Goal: Book appointment/travel/reservation

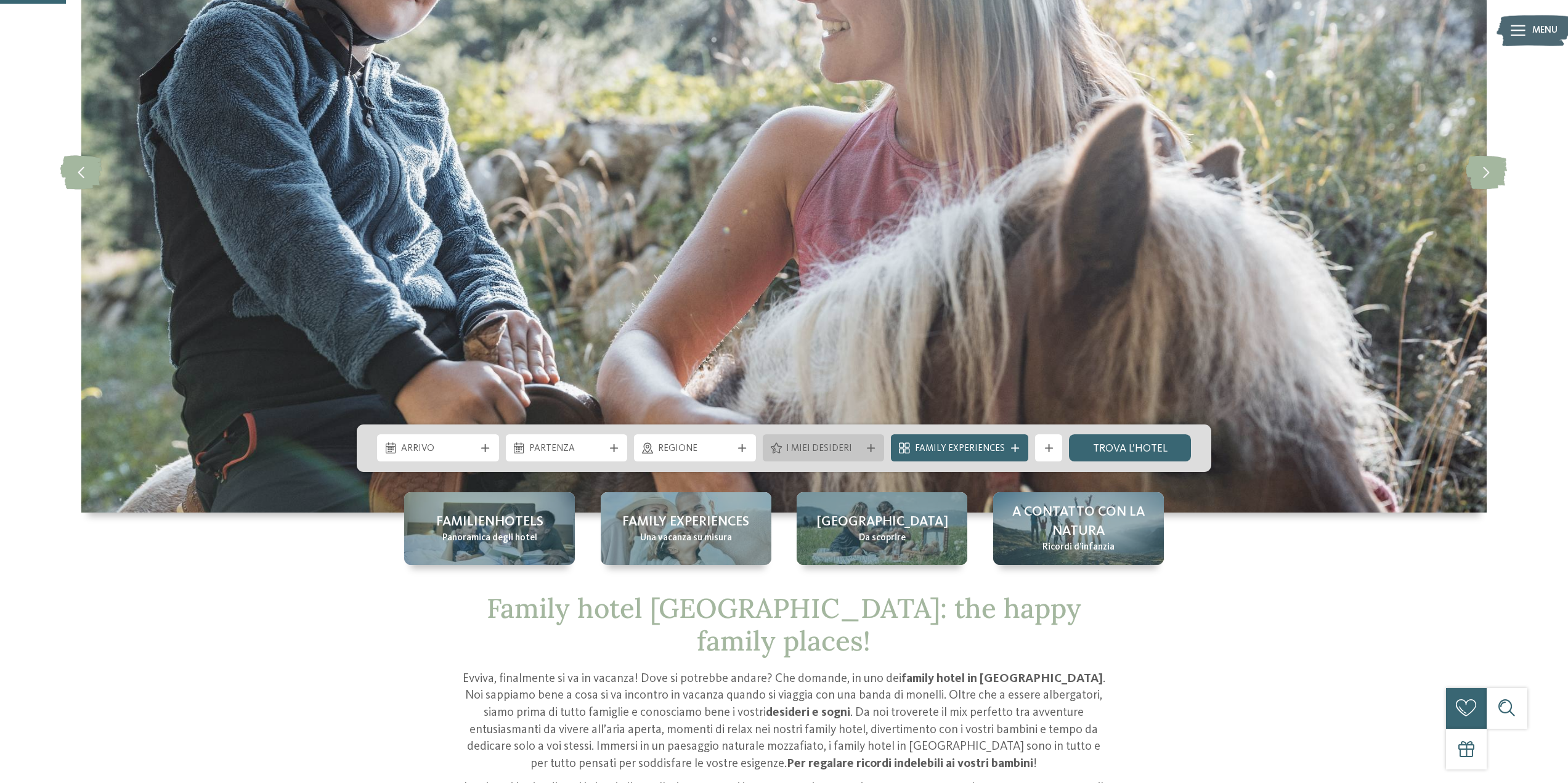
scroll to position [246, 0]
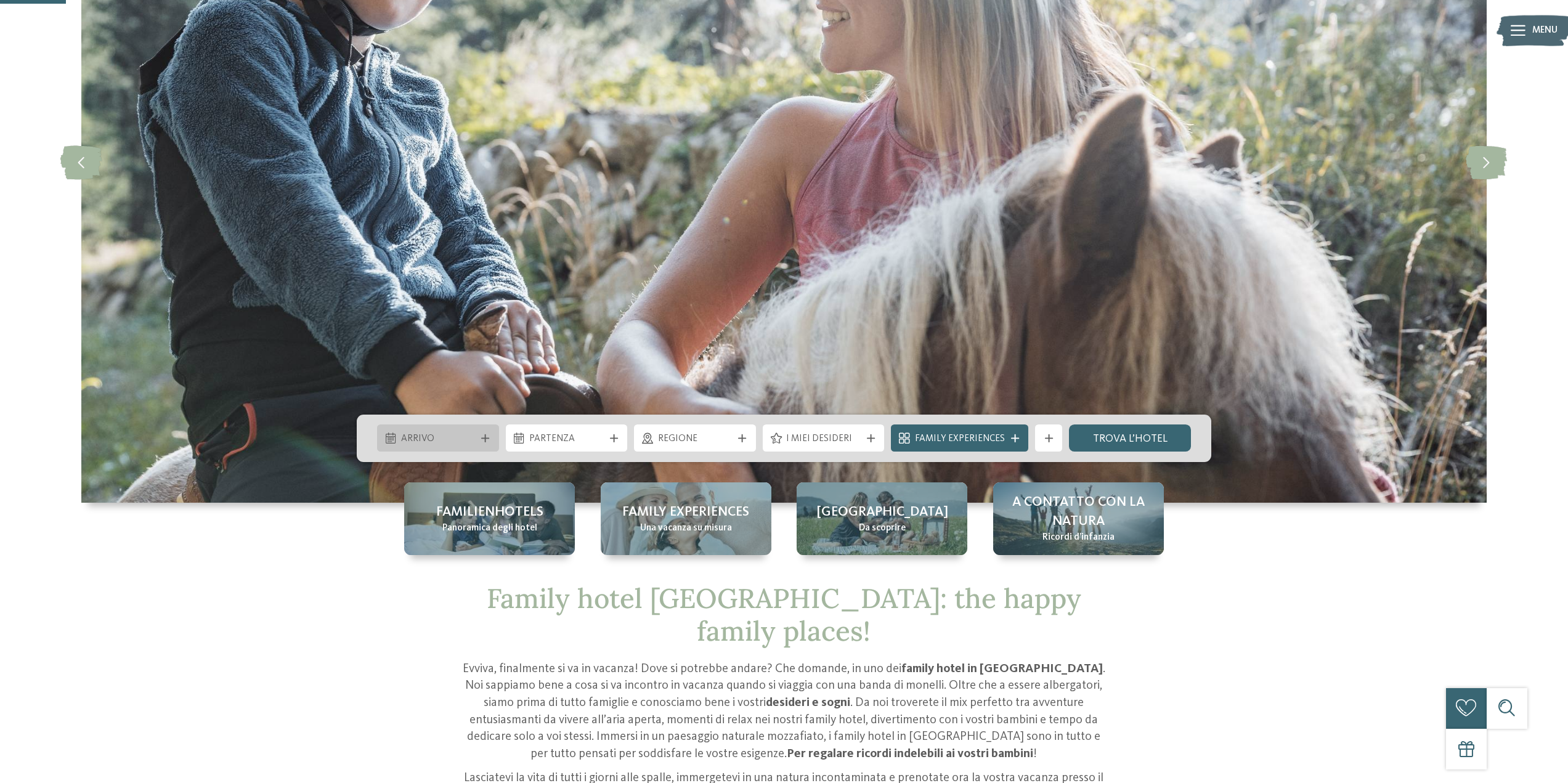
click at [422, 439] on span "Arrivo" at bounding box center [438, 439] width 74 height 13
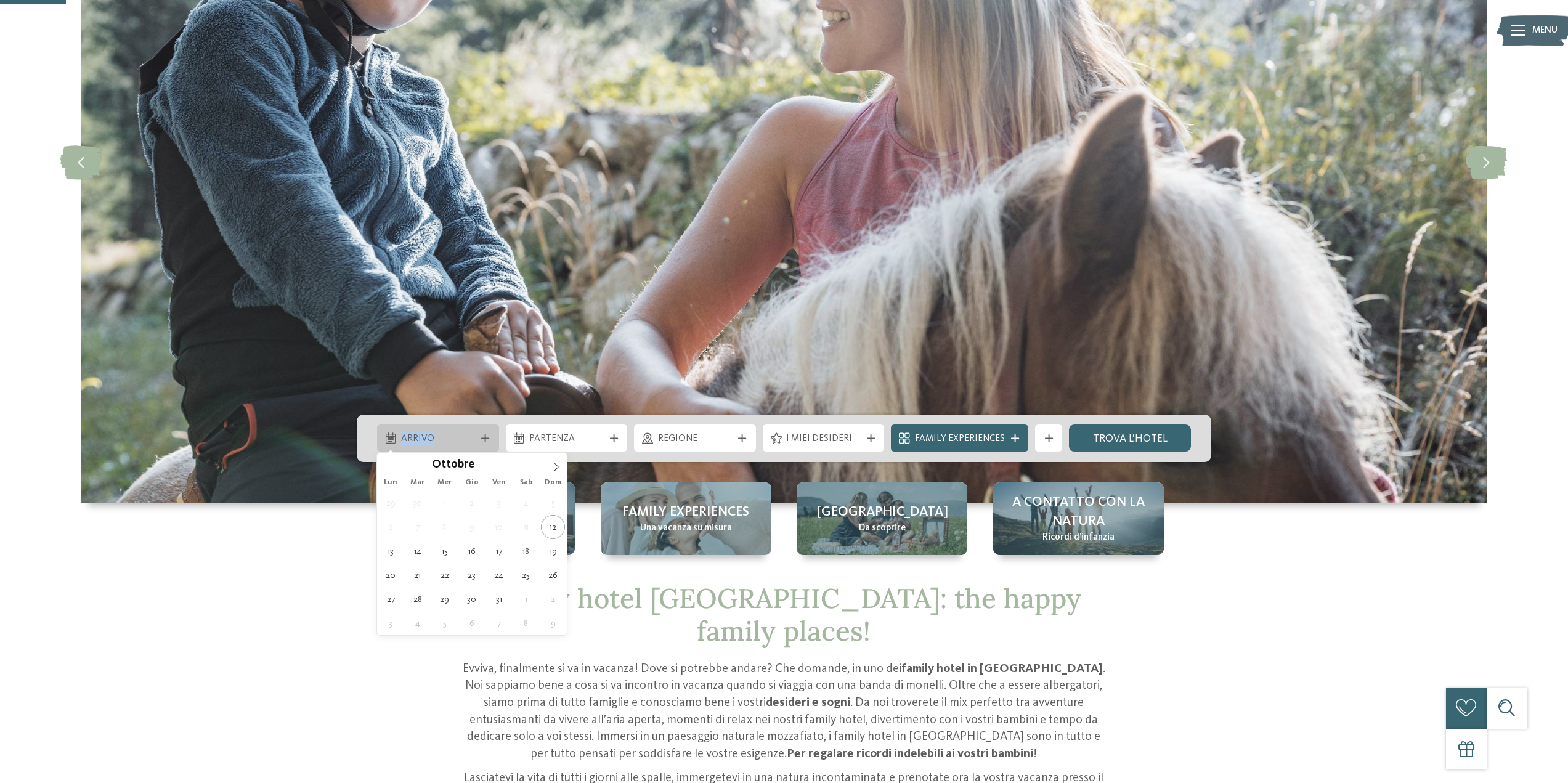
click at [422, 439] on span "Arrivo" at bounding box center [438, 439] width 74 height 13
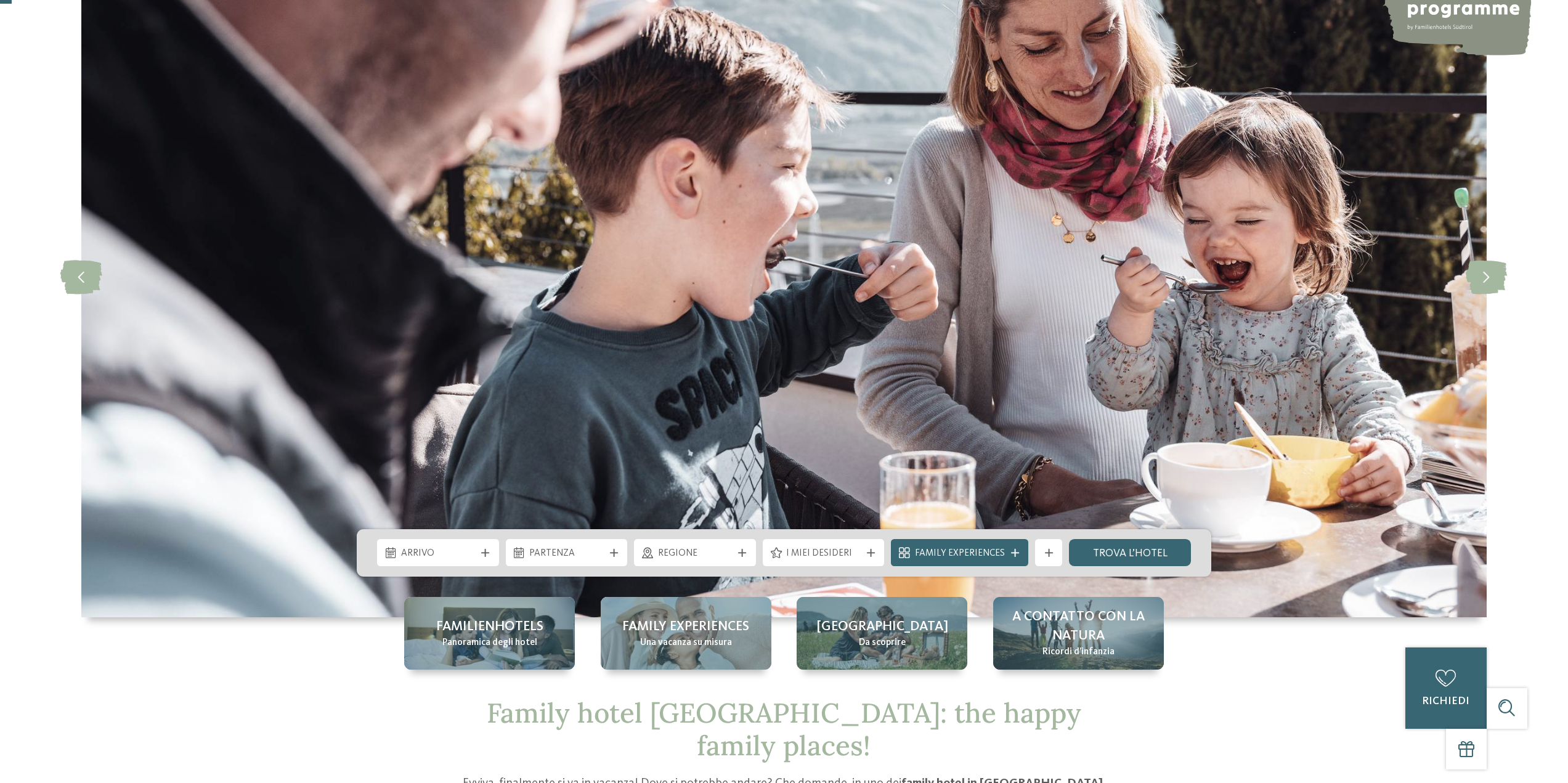
scroll to position [0, 0]
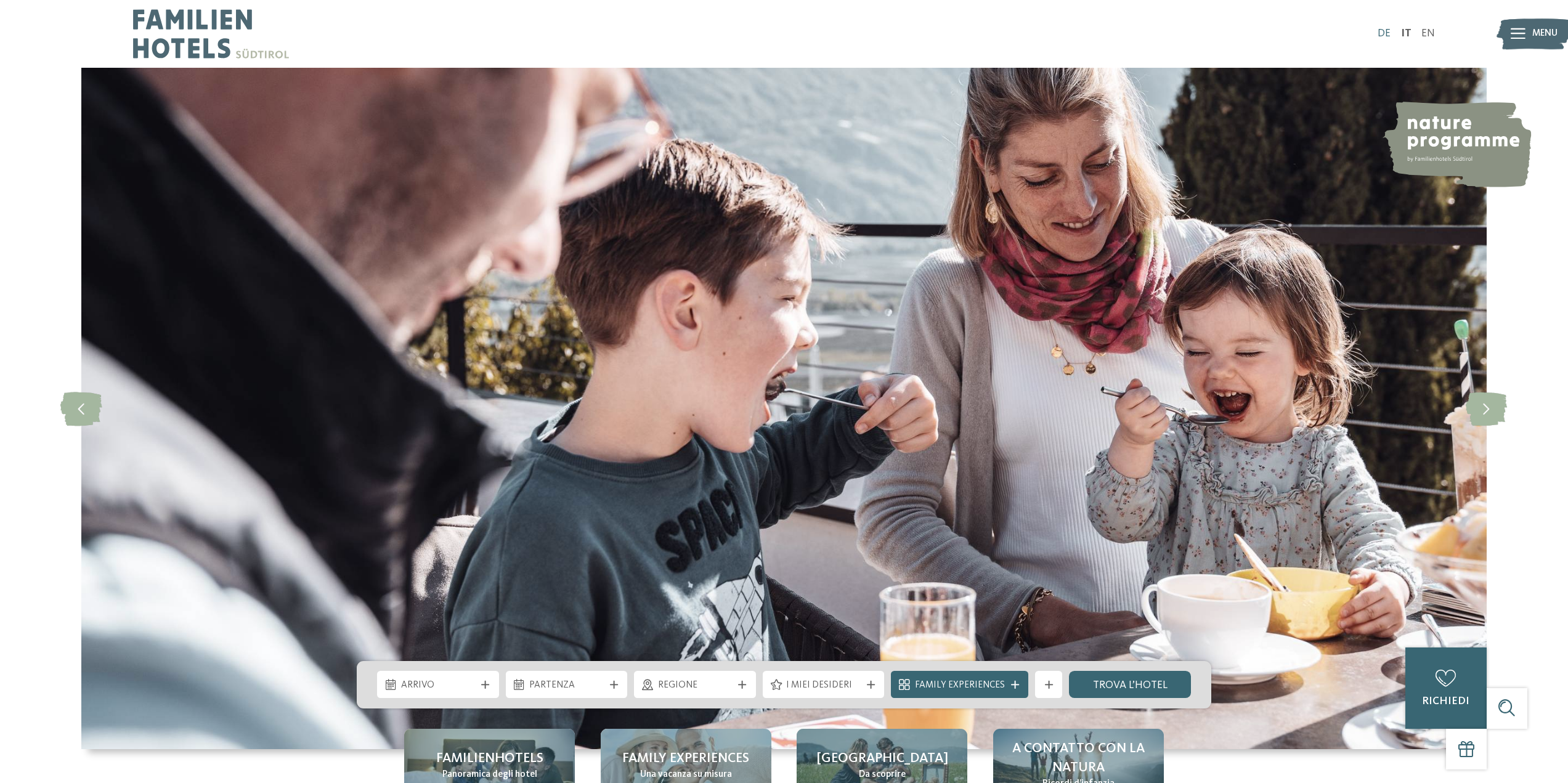
click at [1384, 30] on link "DE" at bounding box center [1384, 33] width 13 height 11
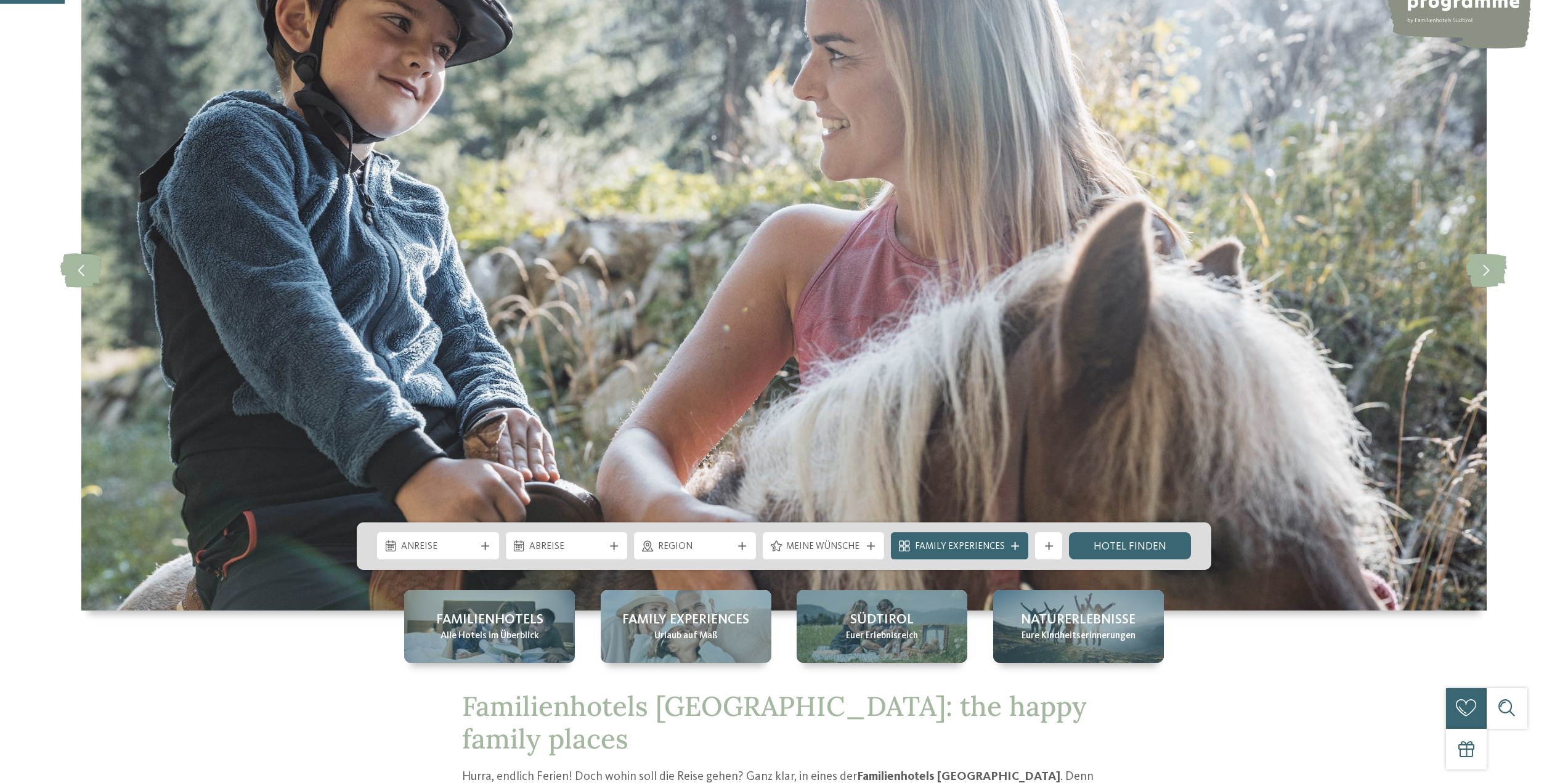
scroll to position [308, 0]
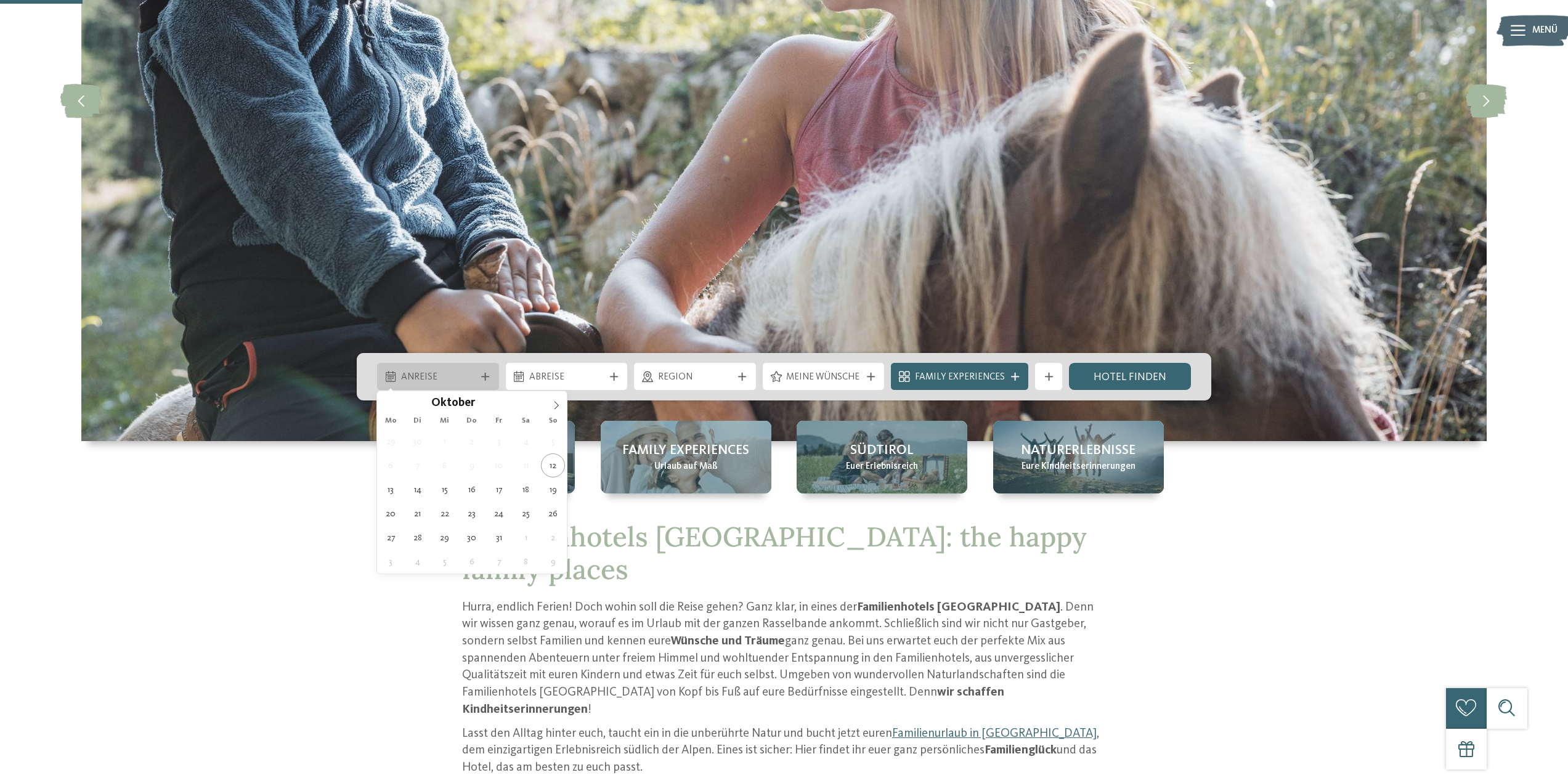
click at [464, 377] on span "Anreise" at bounding box center [438, 377] width 74 height 13
type div "25.10.2025"
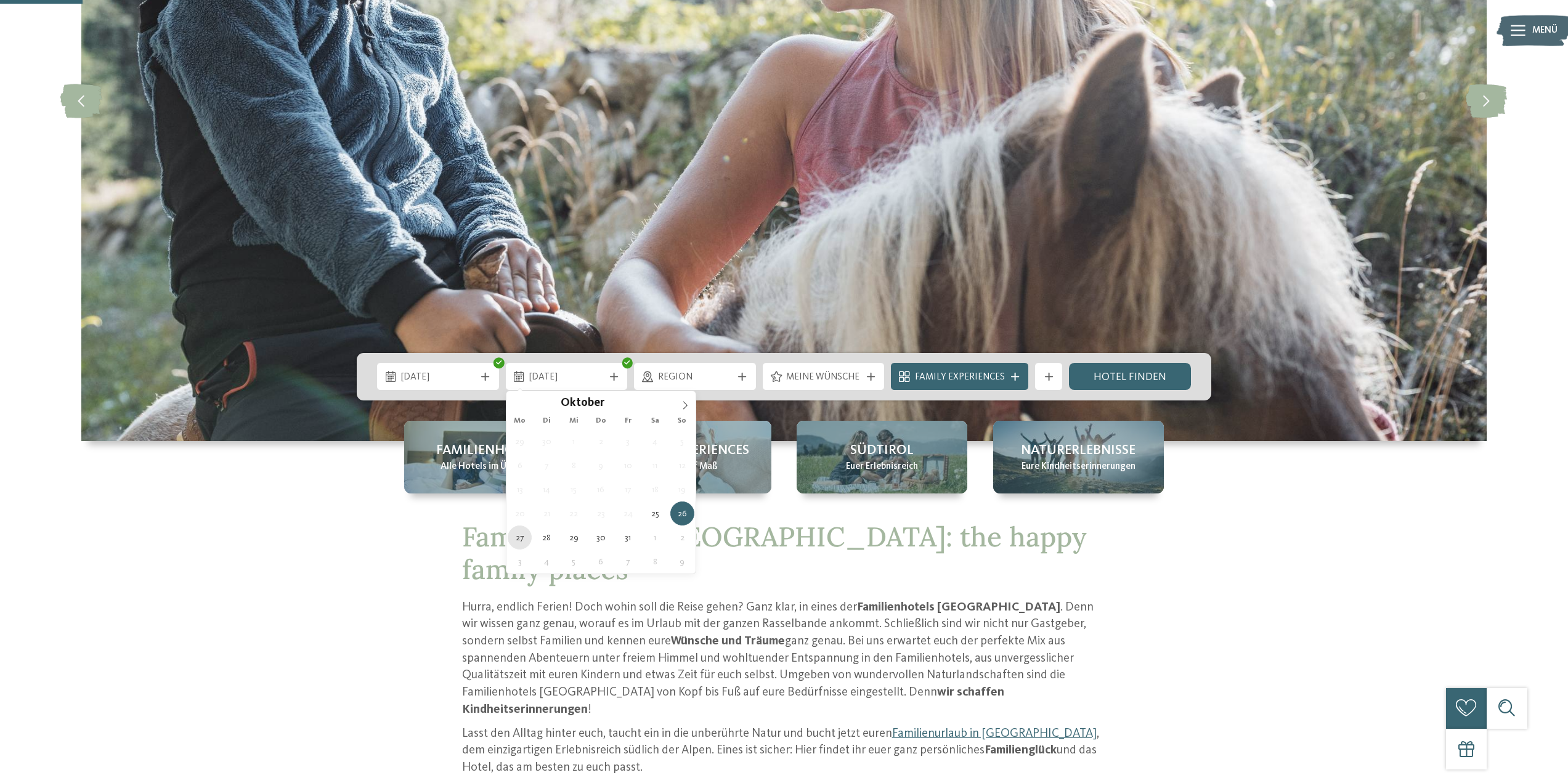
type div "27.10.2025"
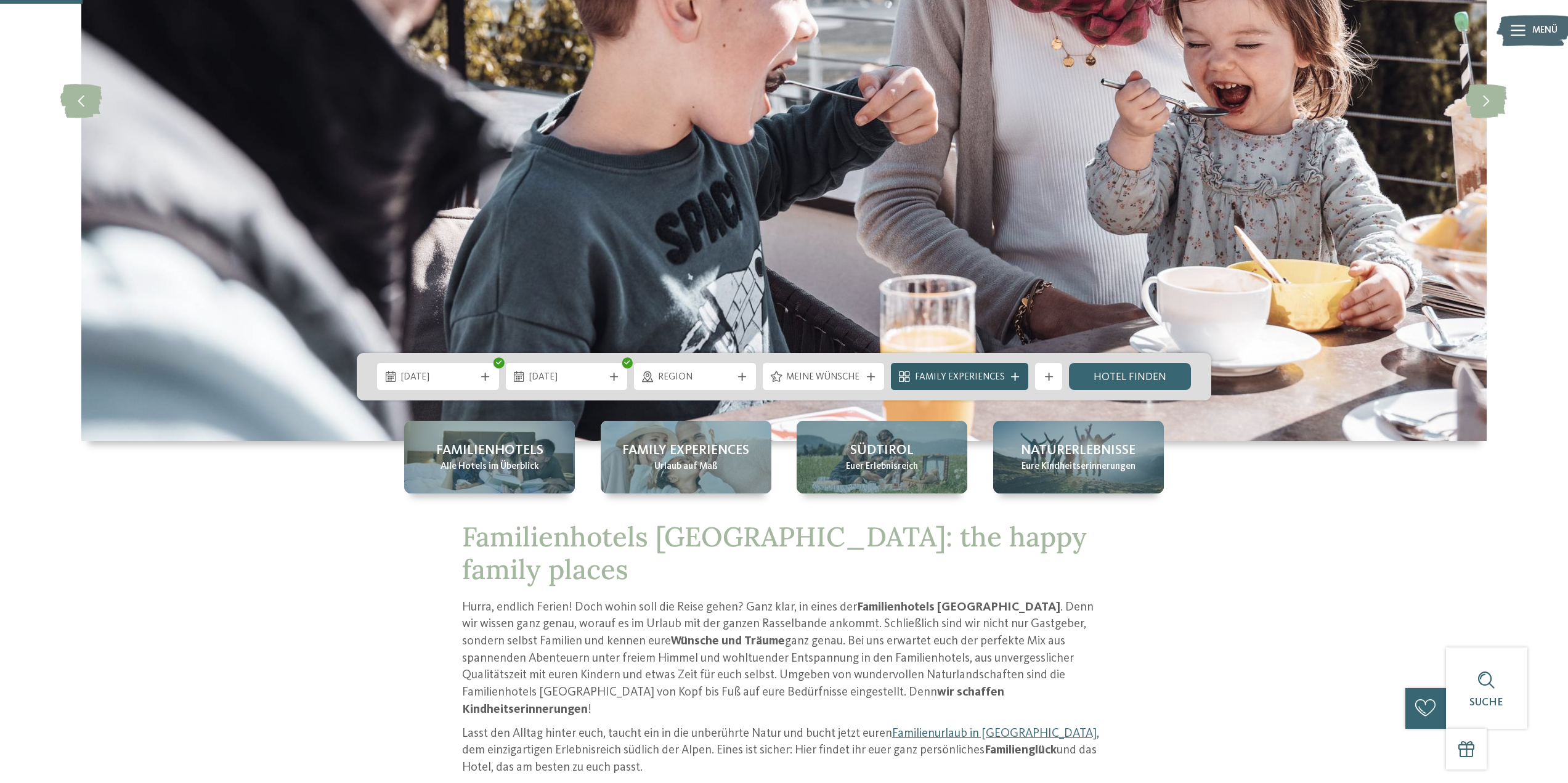
click at [1016, 380] on icon at bounding box center [1014, 376] width 8 height 8
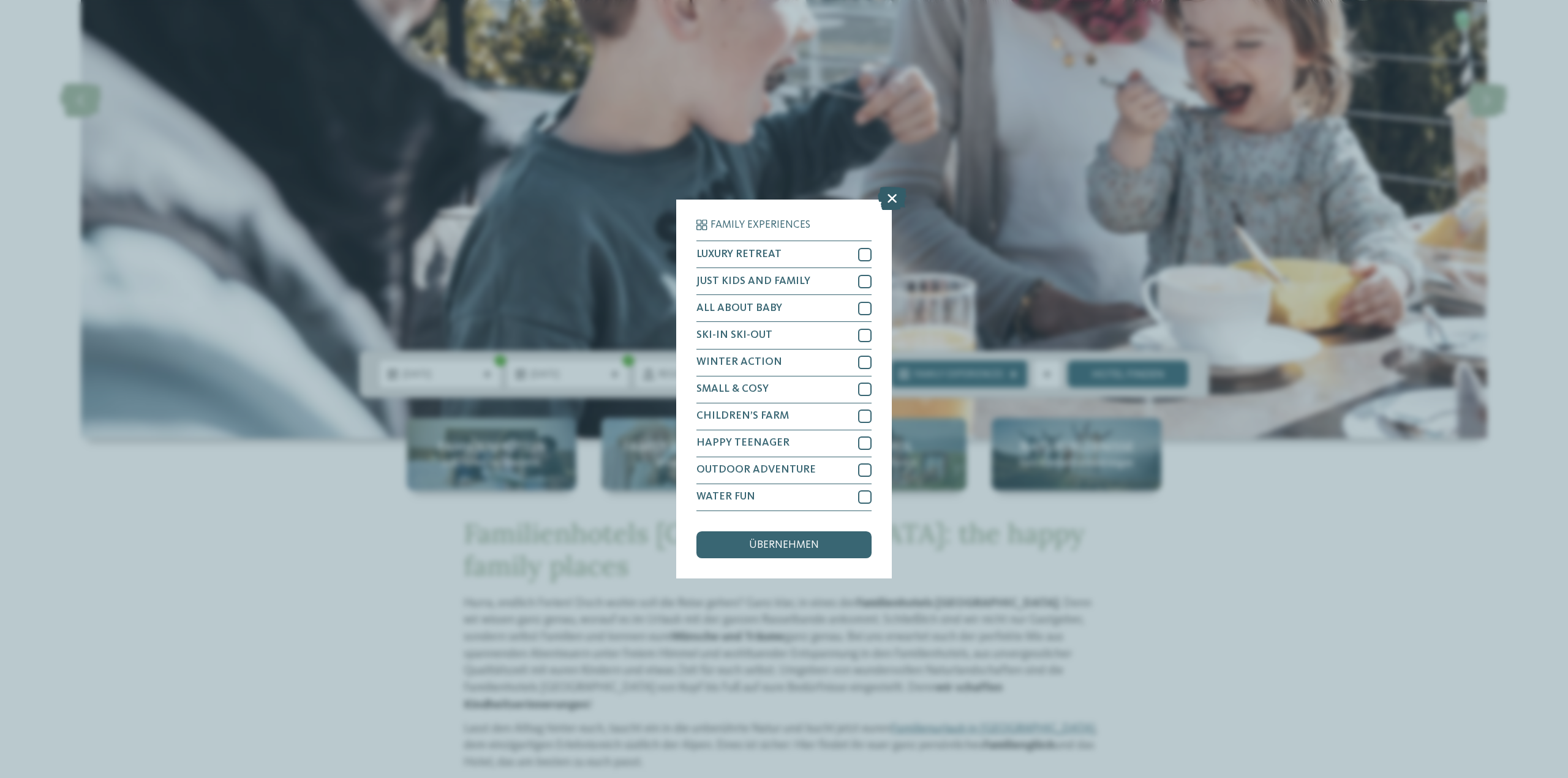
click at [885, 200] on icon at bounding box center [892, 199] width 29 height 23
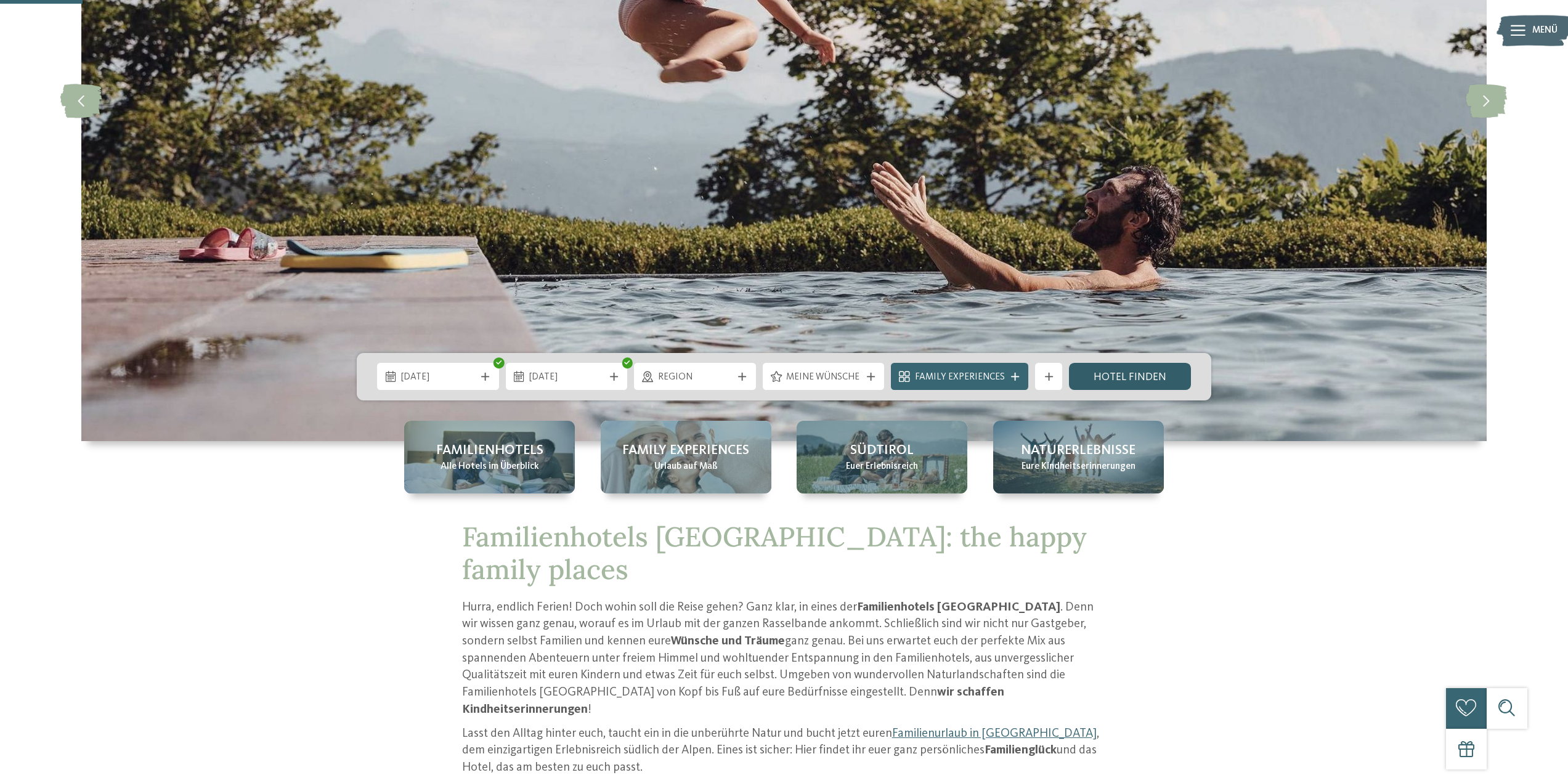
click at [1121, 369] on link "Hotel finden" at bounding box center [1130, 376] width 122 height 27
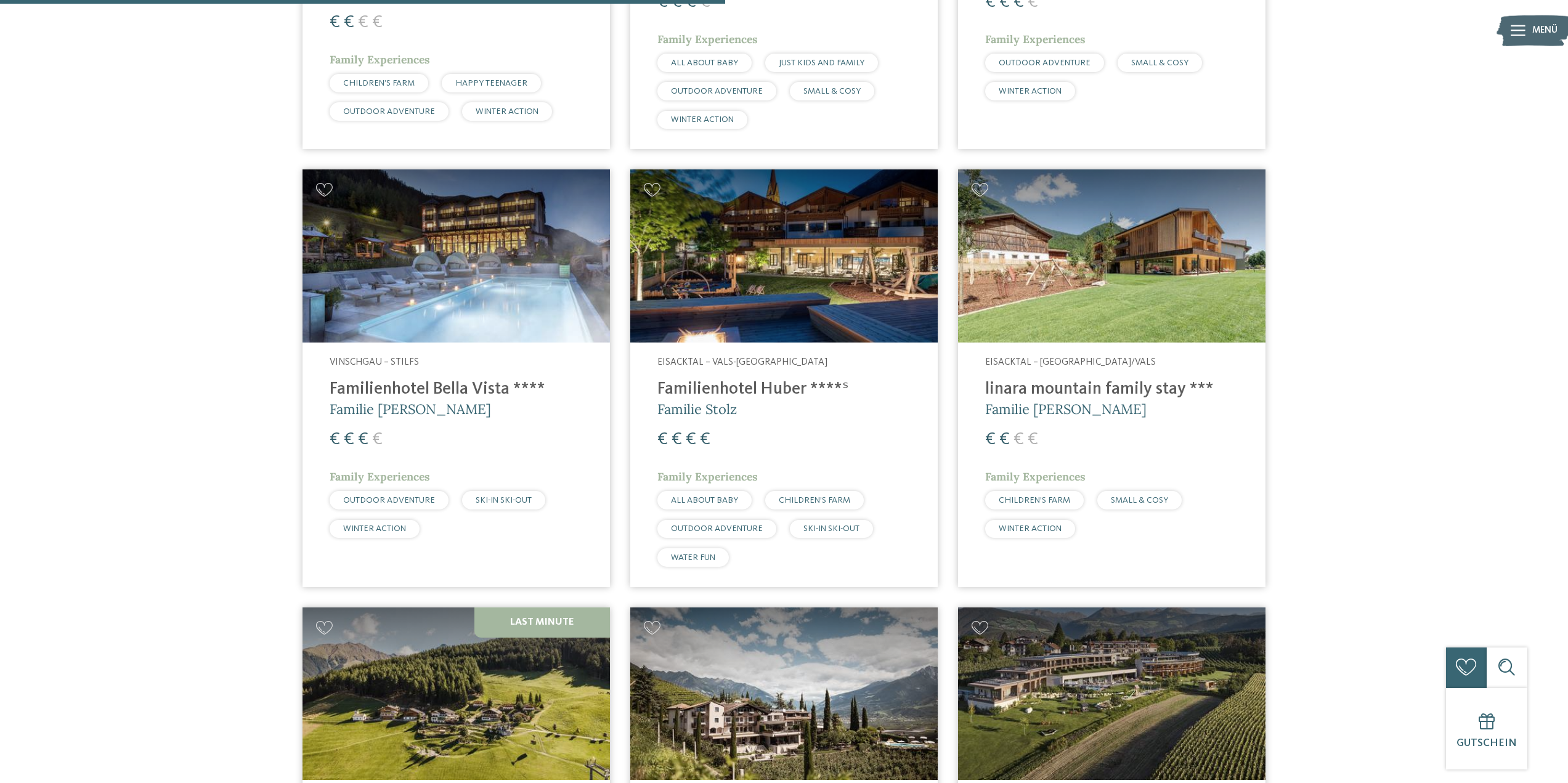
scroll to position [1746, 0]
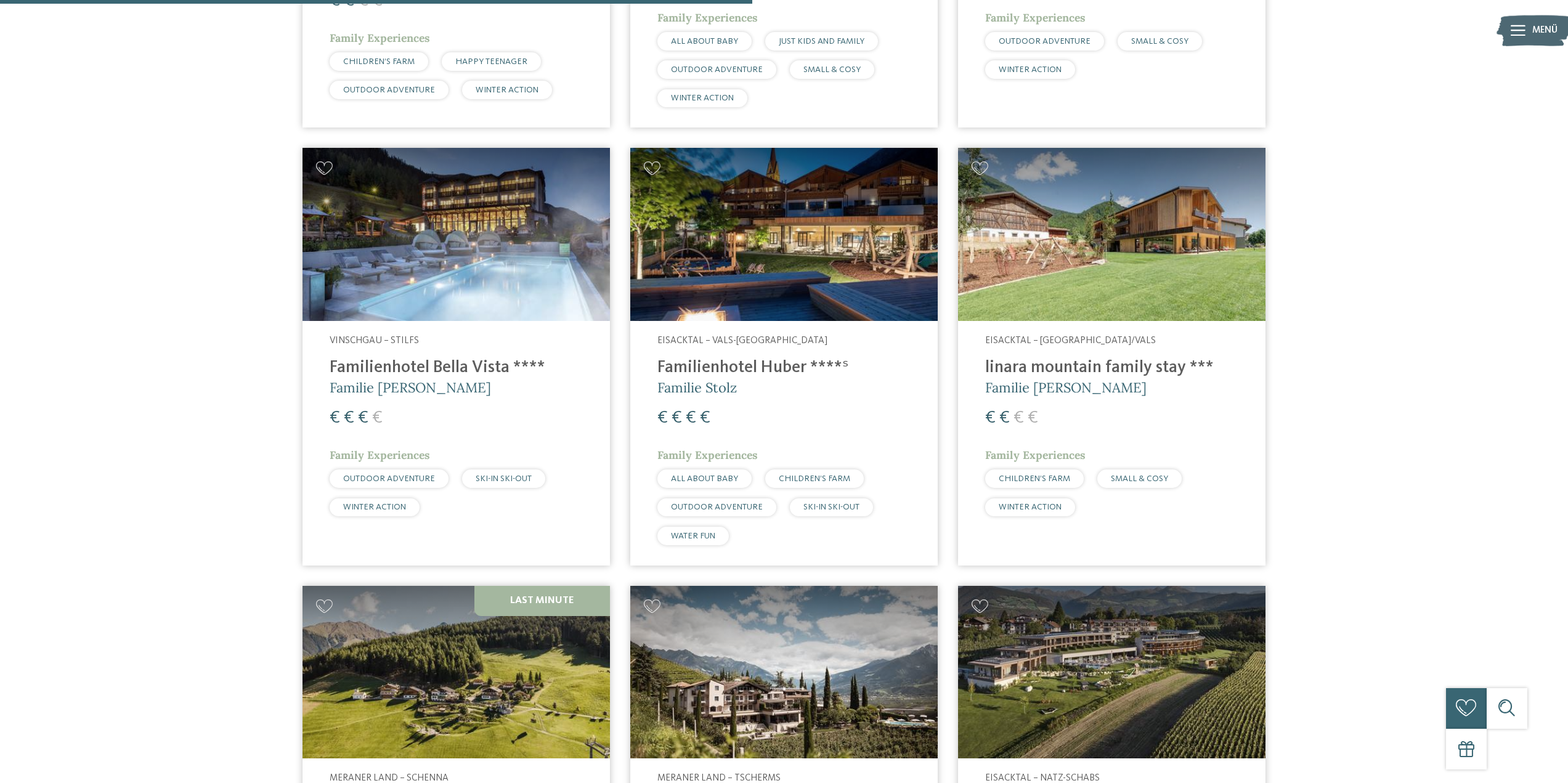
click at [1147, 275] on img at bounding box center [1111, 234] width 307 height 173
click at [468, 586] on img at bounding box center [456, 672] width 307 height 173
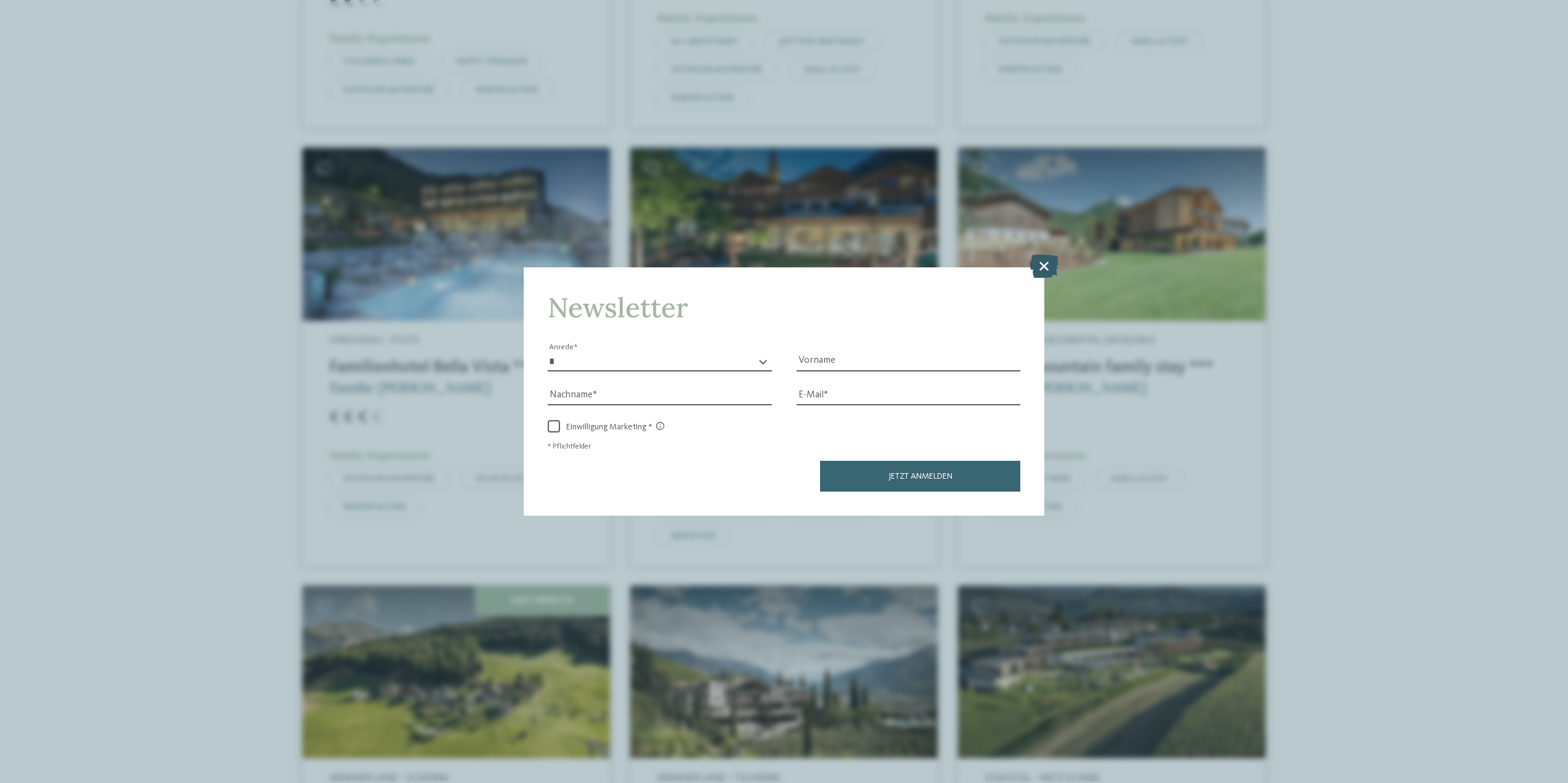
click at [1052, 263] on icon at bounding box center [1043, 266] width 29 height 23
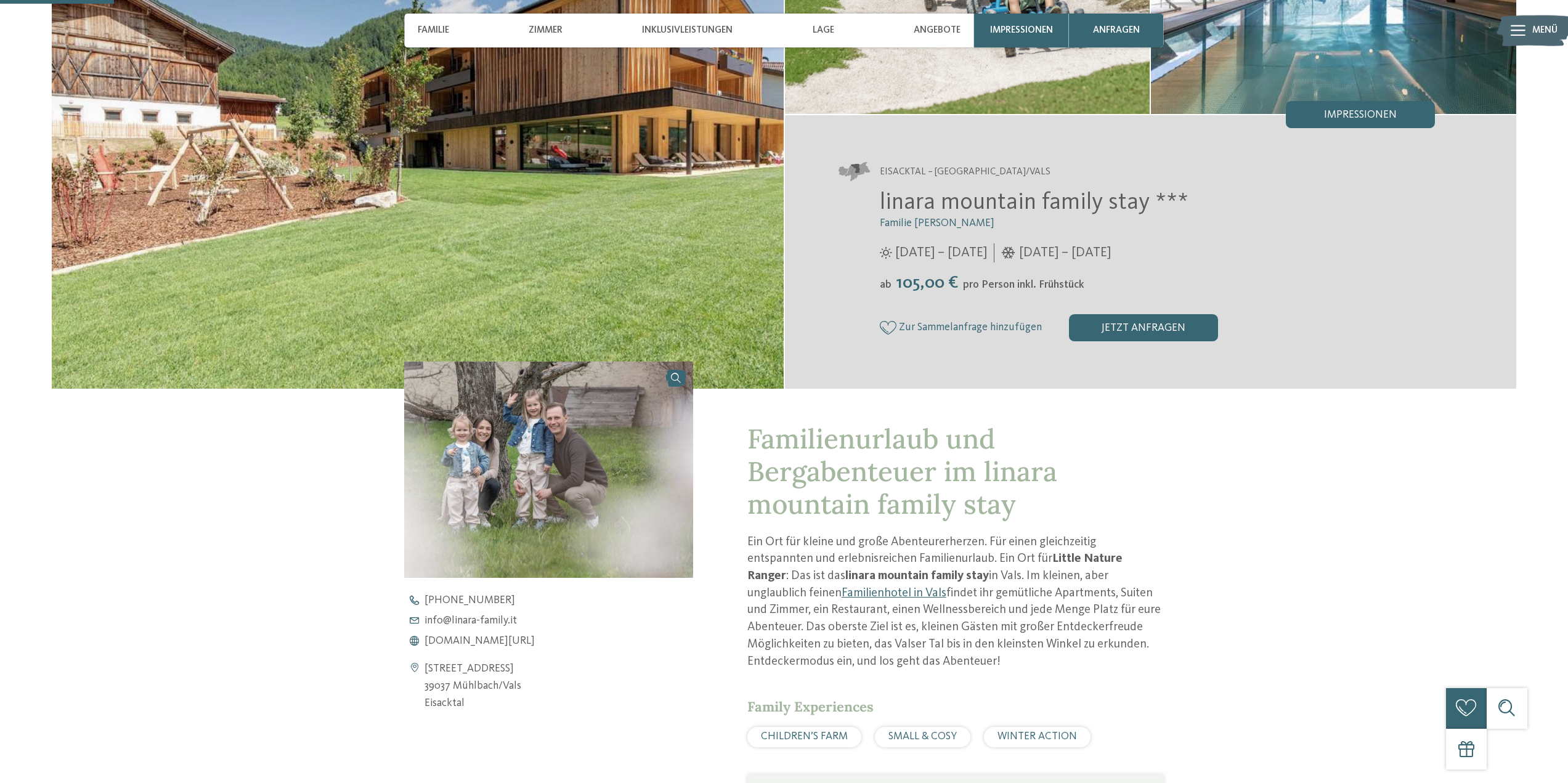
scroll to position [308, 0]
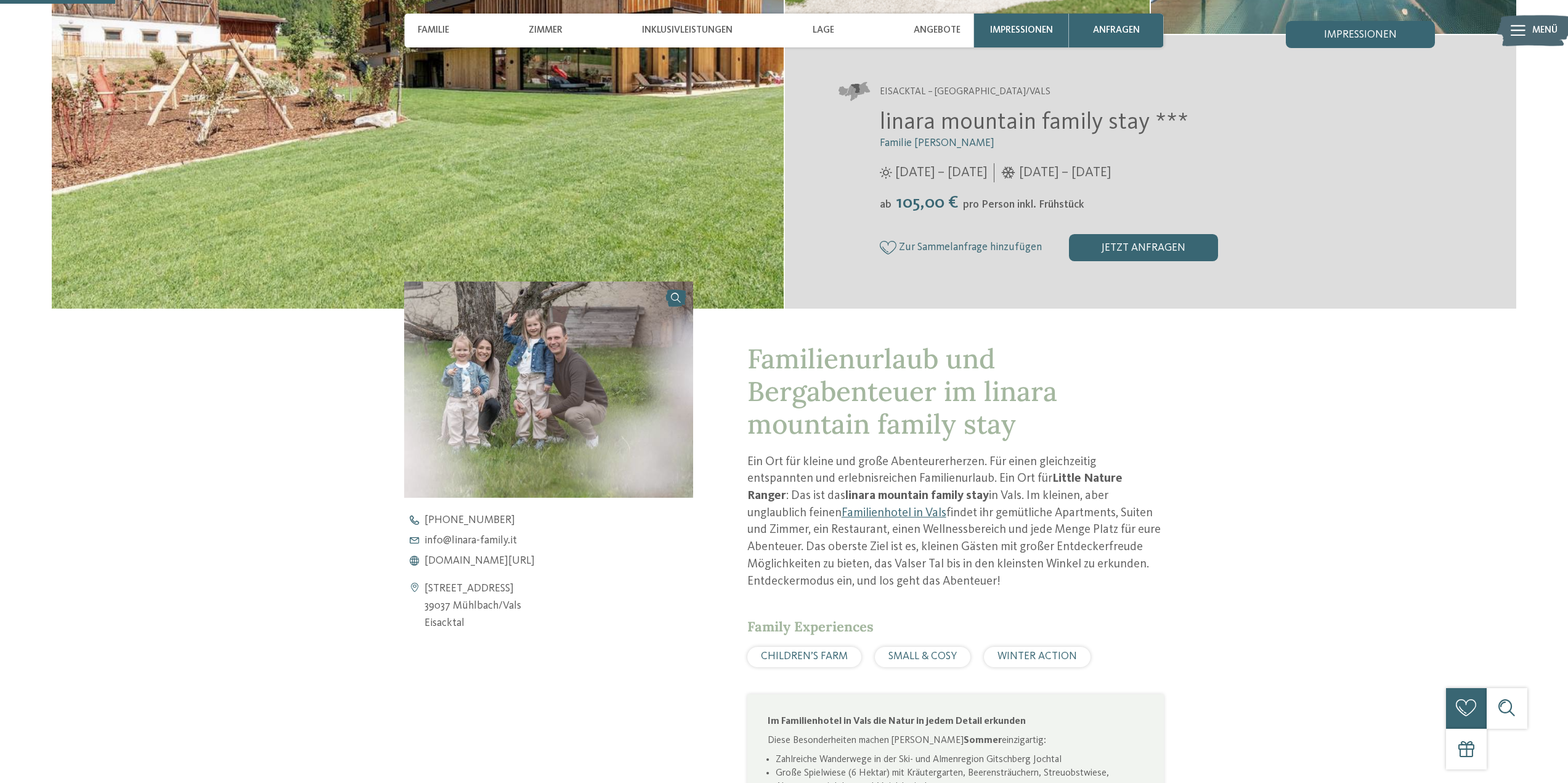
click at [673, 300] on link at bounding box center [548, 389] width 288 height 216
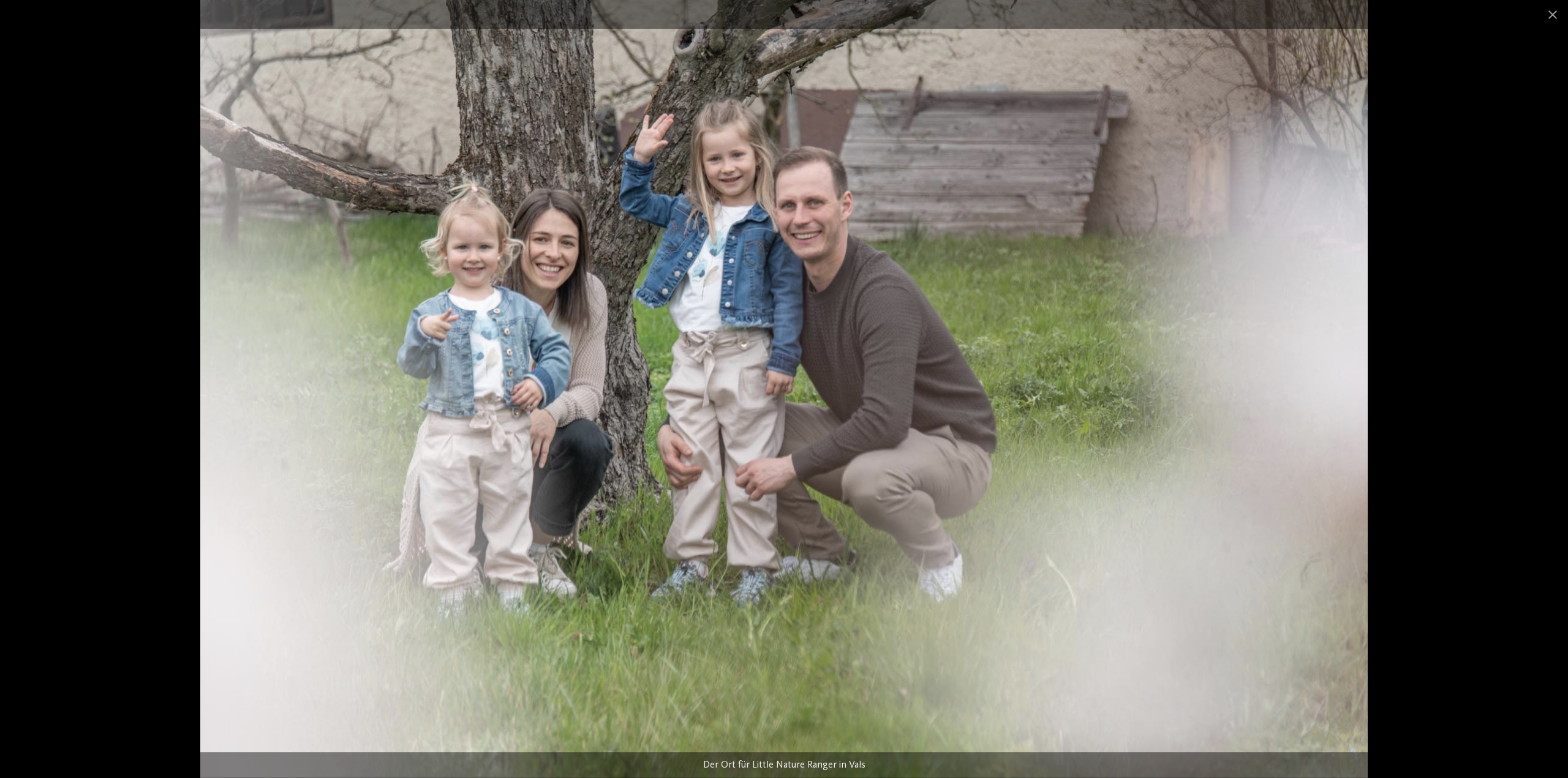
click at [0, 379] on div at bounding box center [784, 389] width 1568 height 778
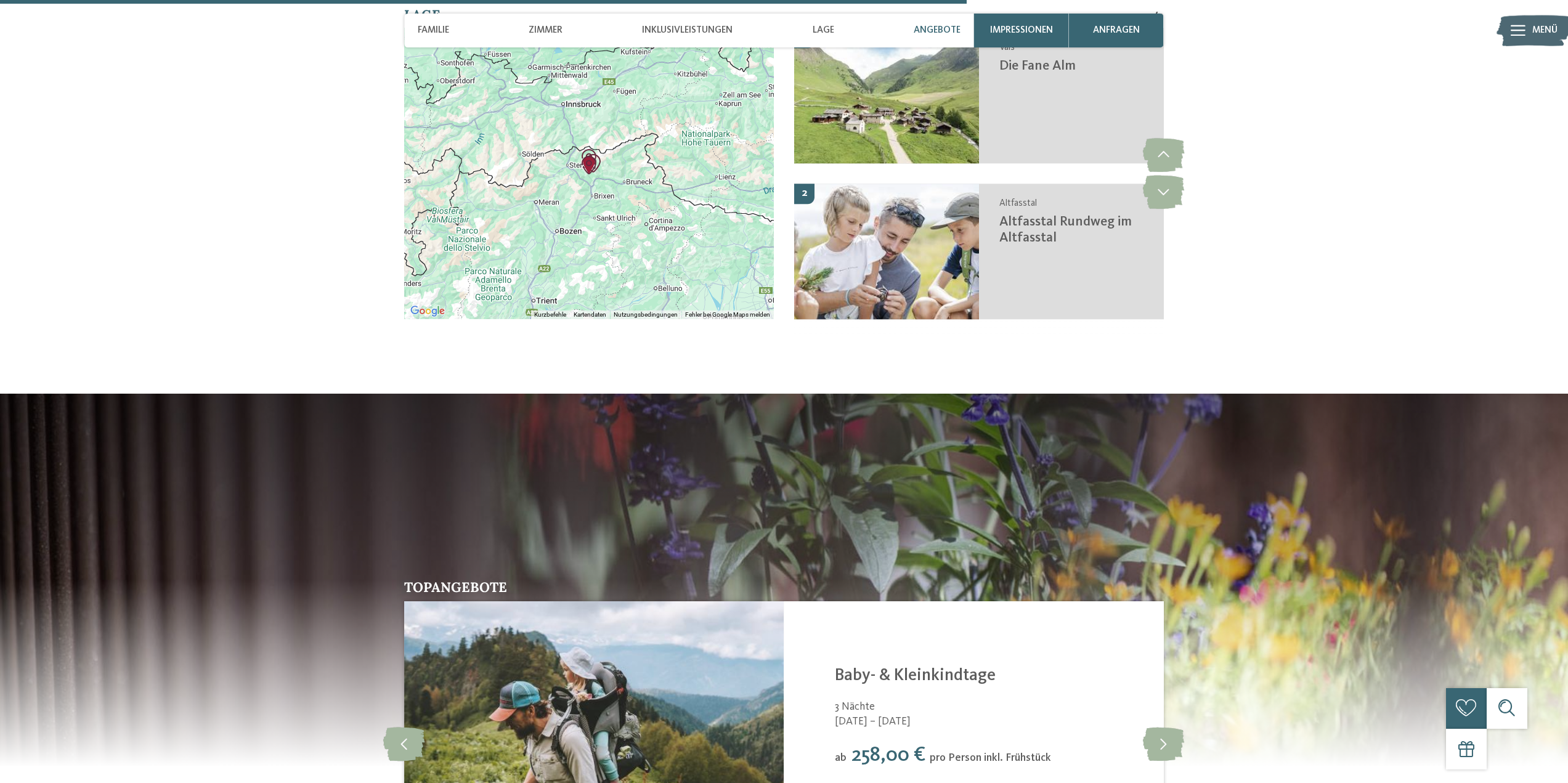
scroll to position [2588, 0]
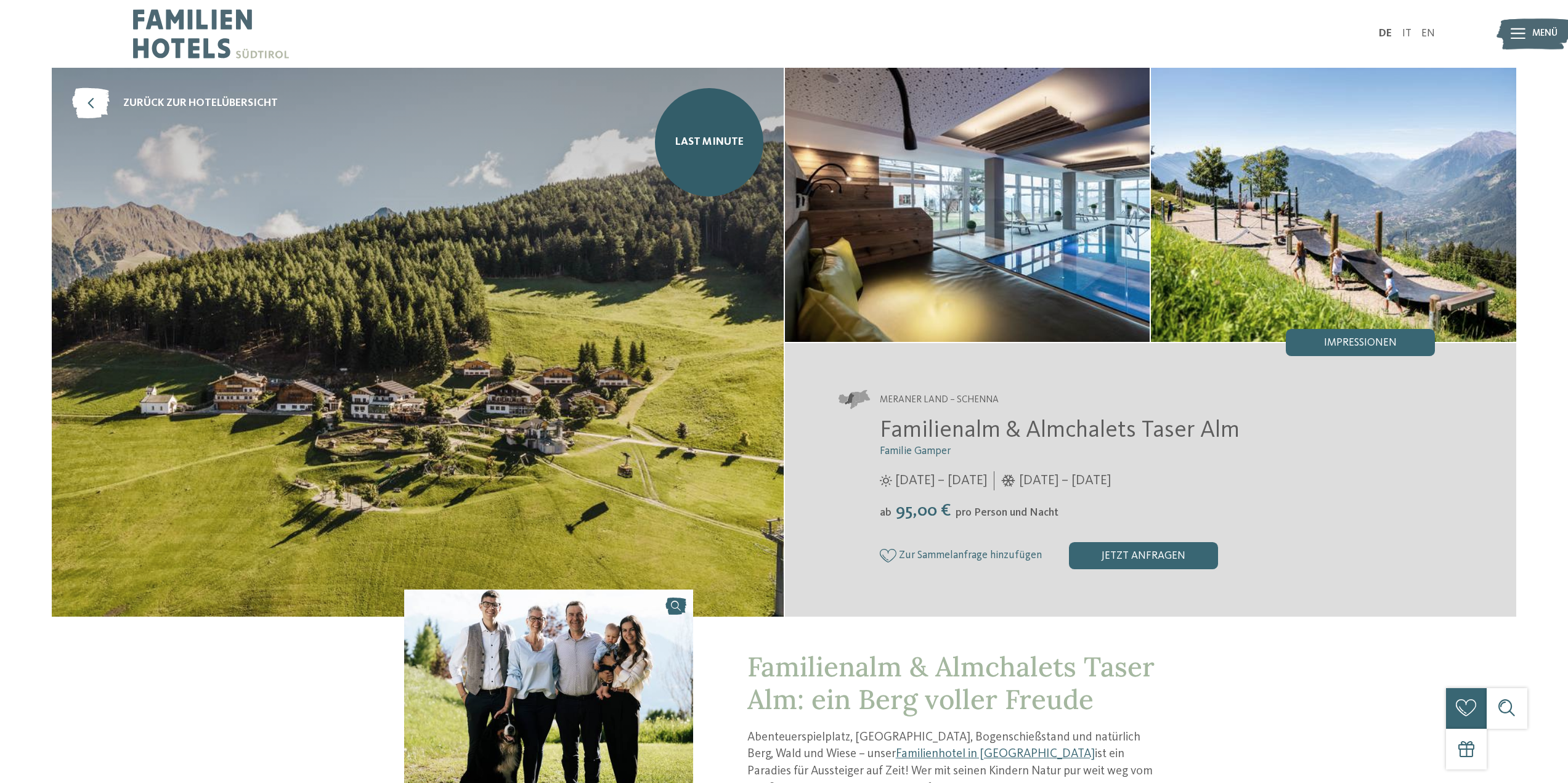
click at [1044, 241] on img at bounding box center [967, 205] width 365 height 274
click at [1391, 349] on div "Impressionen" at bounding box center [1360, 342] width 149 height 27
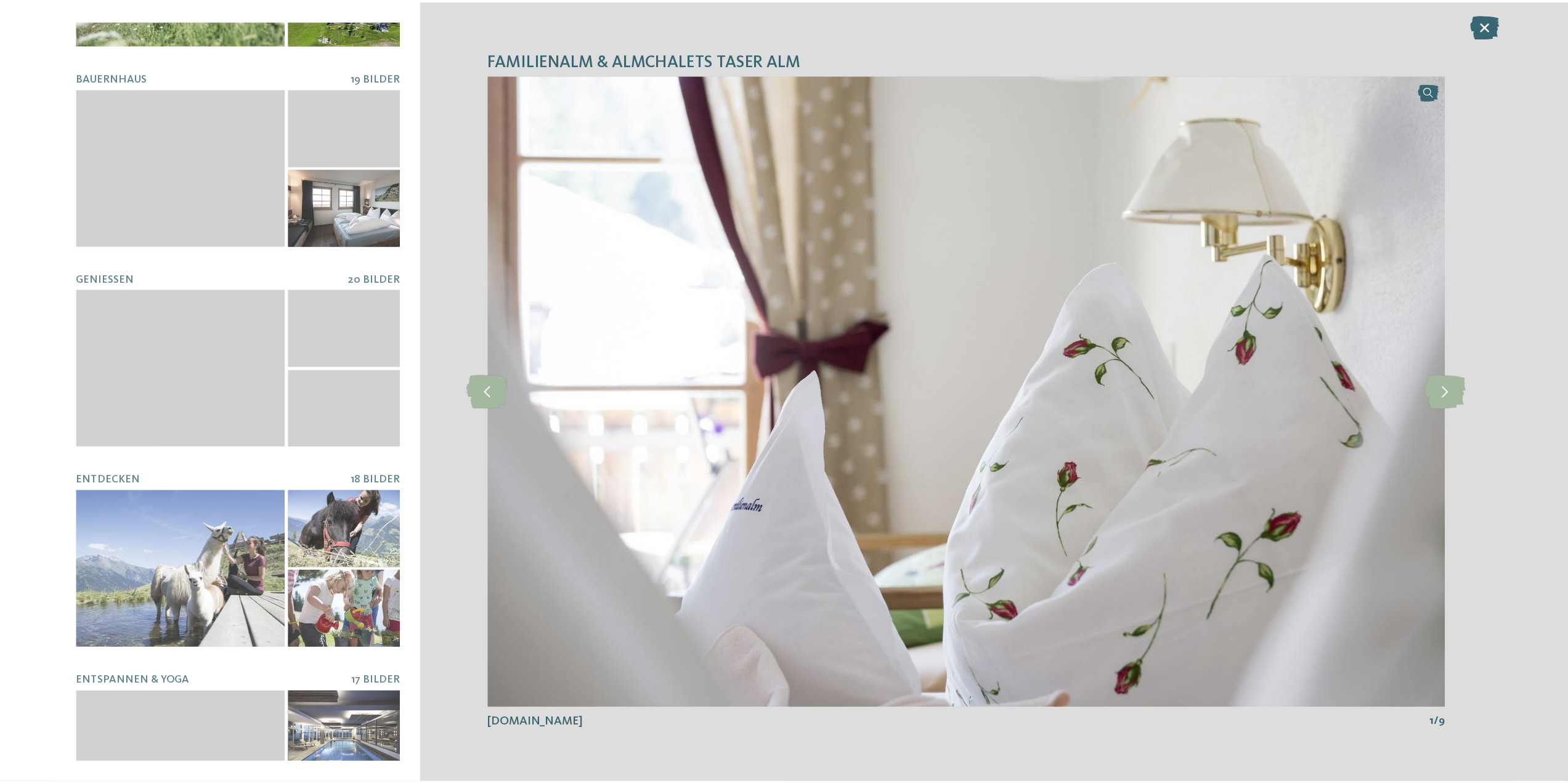
scroll to position [420, 0]
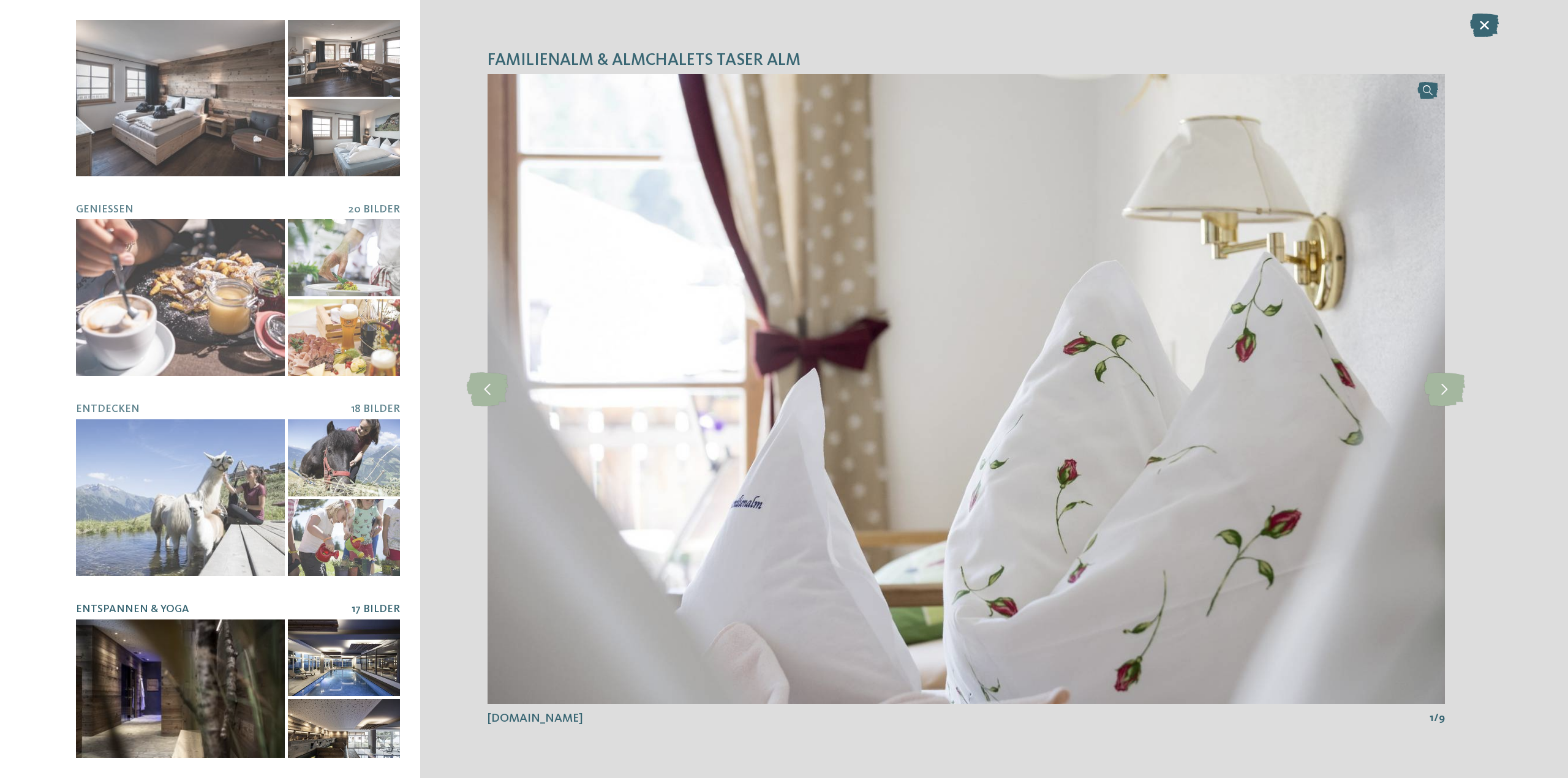
click at [328, 641] on div at bounding box center [344, 658] width 112 height 77
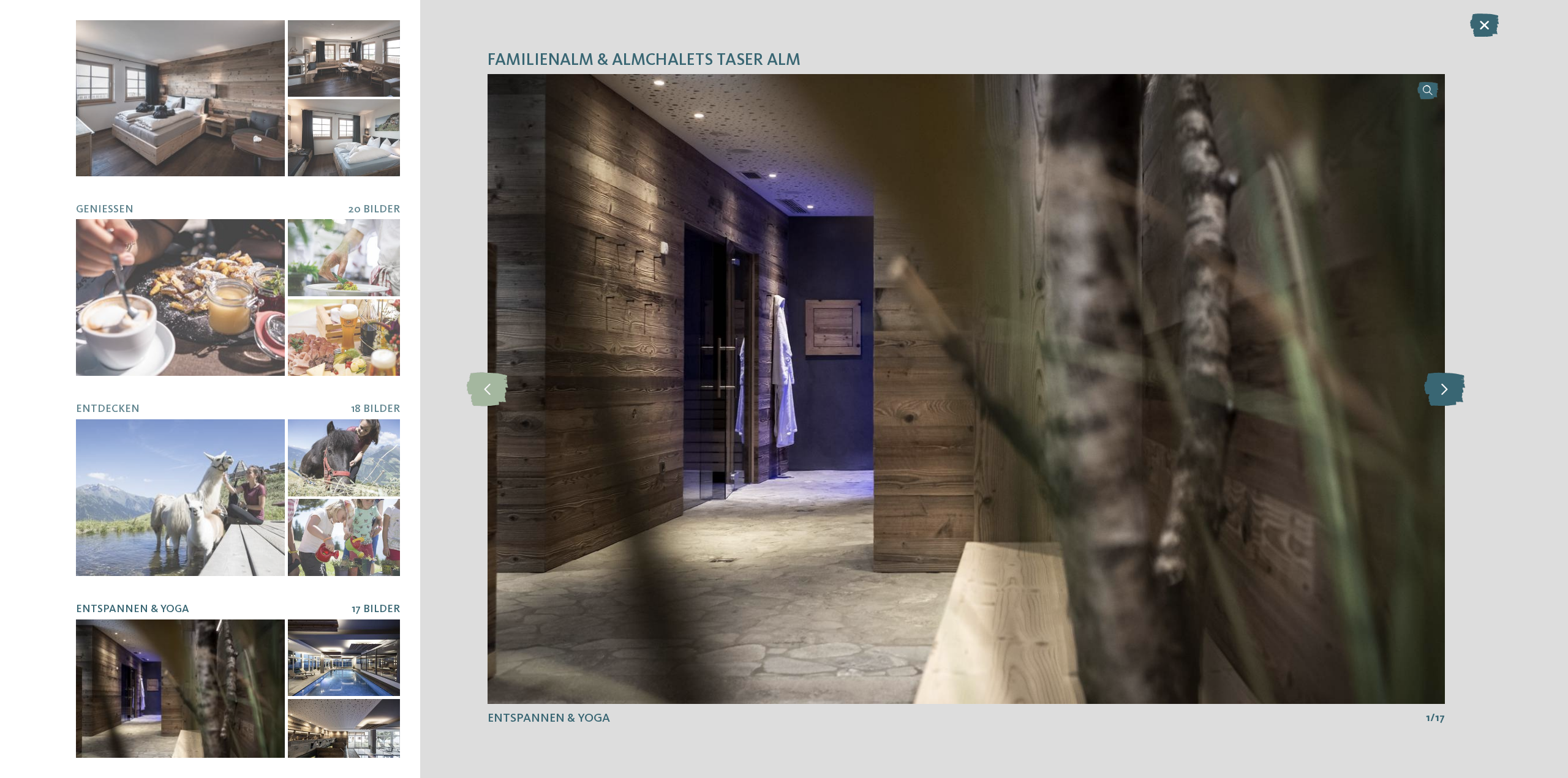
click at [1453, 387] on icon at bounding box center [1444, 389] width 41 height 33
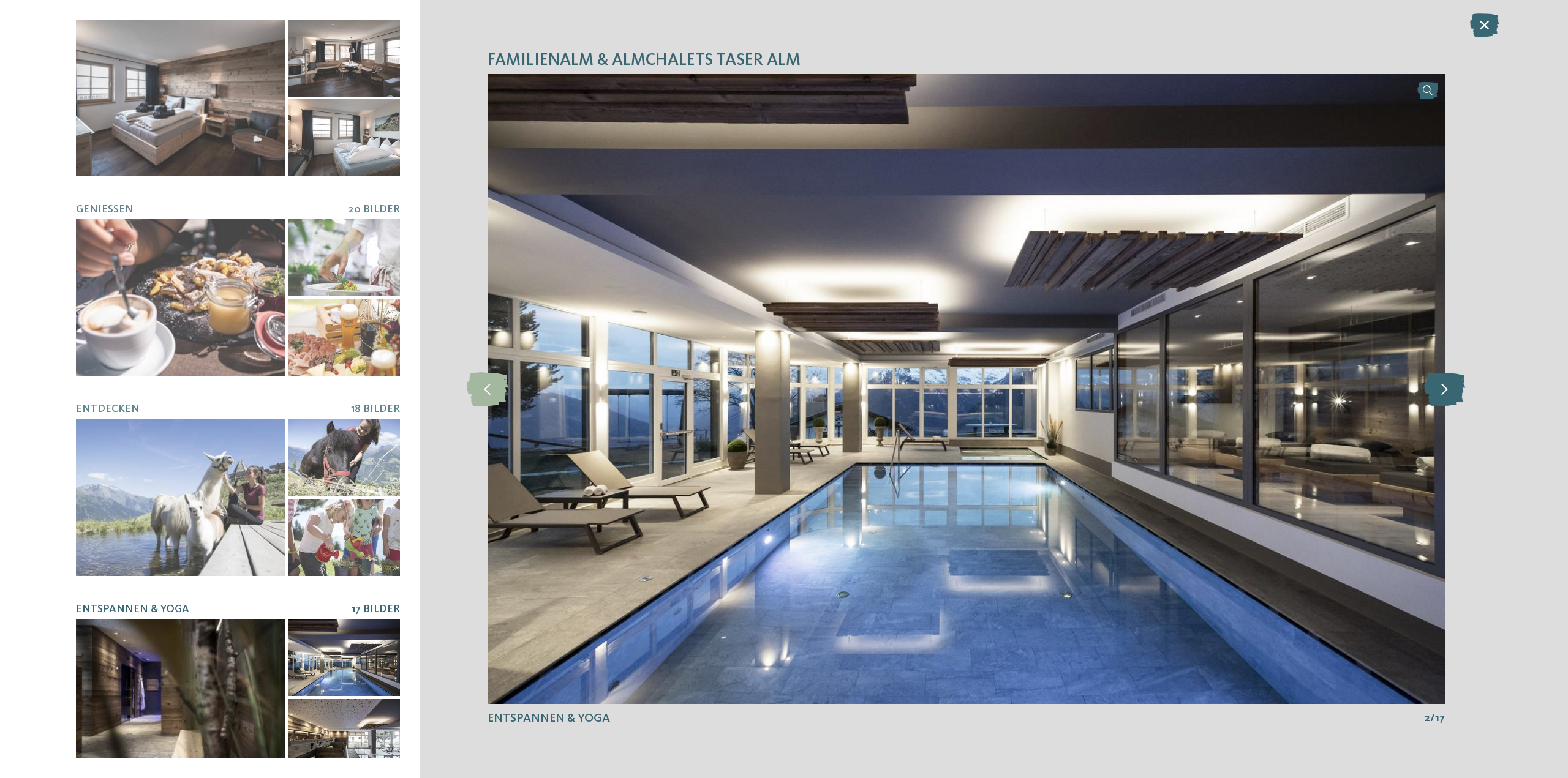
click at [1453, 387] on icon at bounding box center [1444, 389] width 41 height 33
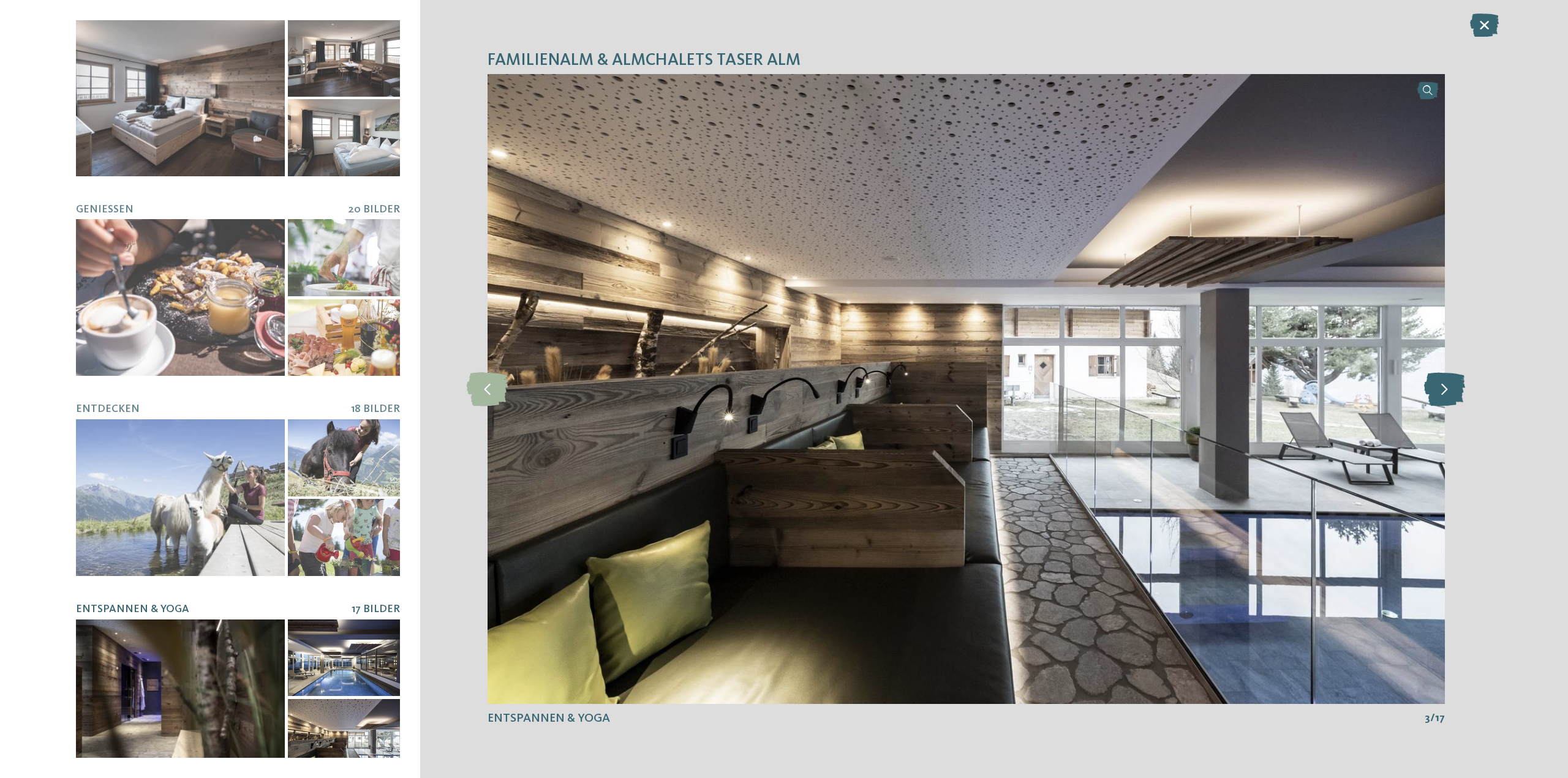
click at [1453, 387] on icon at bounding box center [1444, 389] width 41 height 33
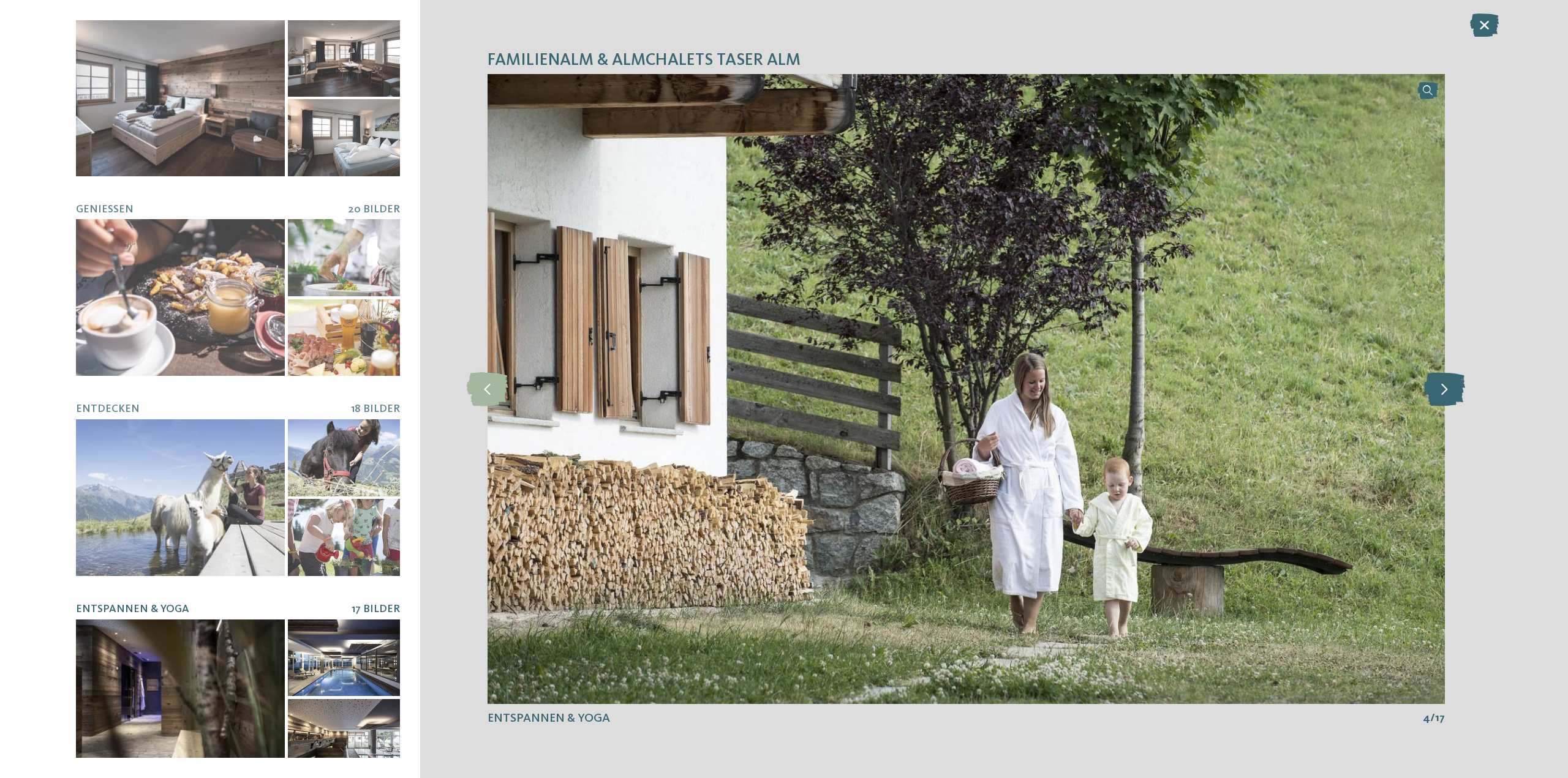
click at [1453, 387] on icon at bounding box center [1444, 389] width 41 height 33
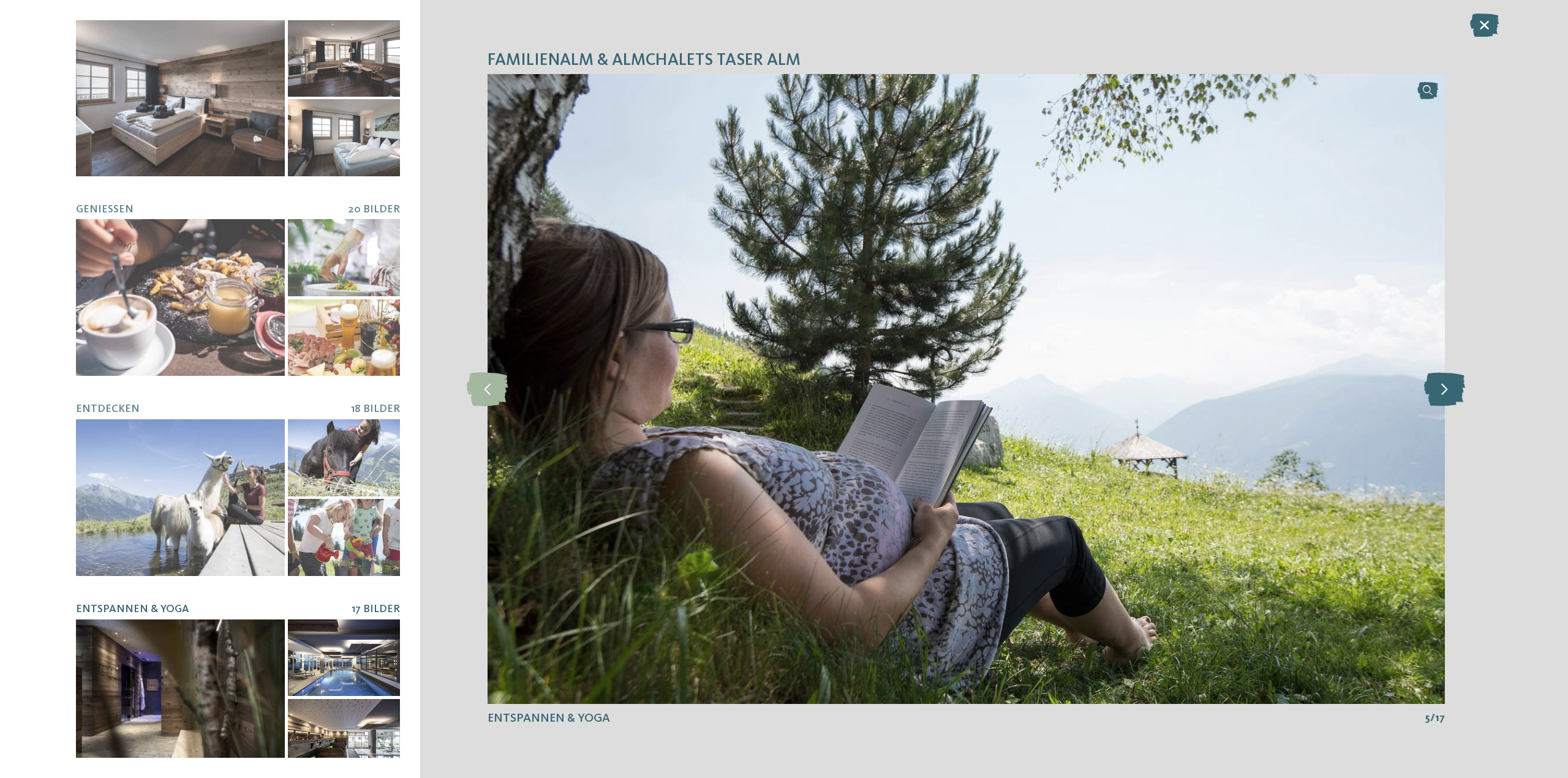
click at [1453, 387] on icon at bounding box center [1444, 389] width 41 height 33
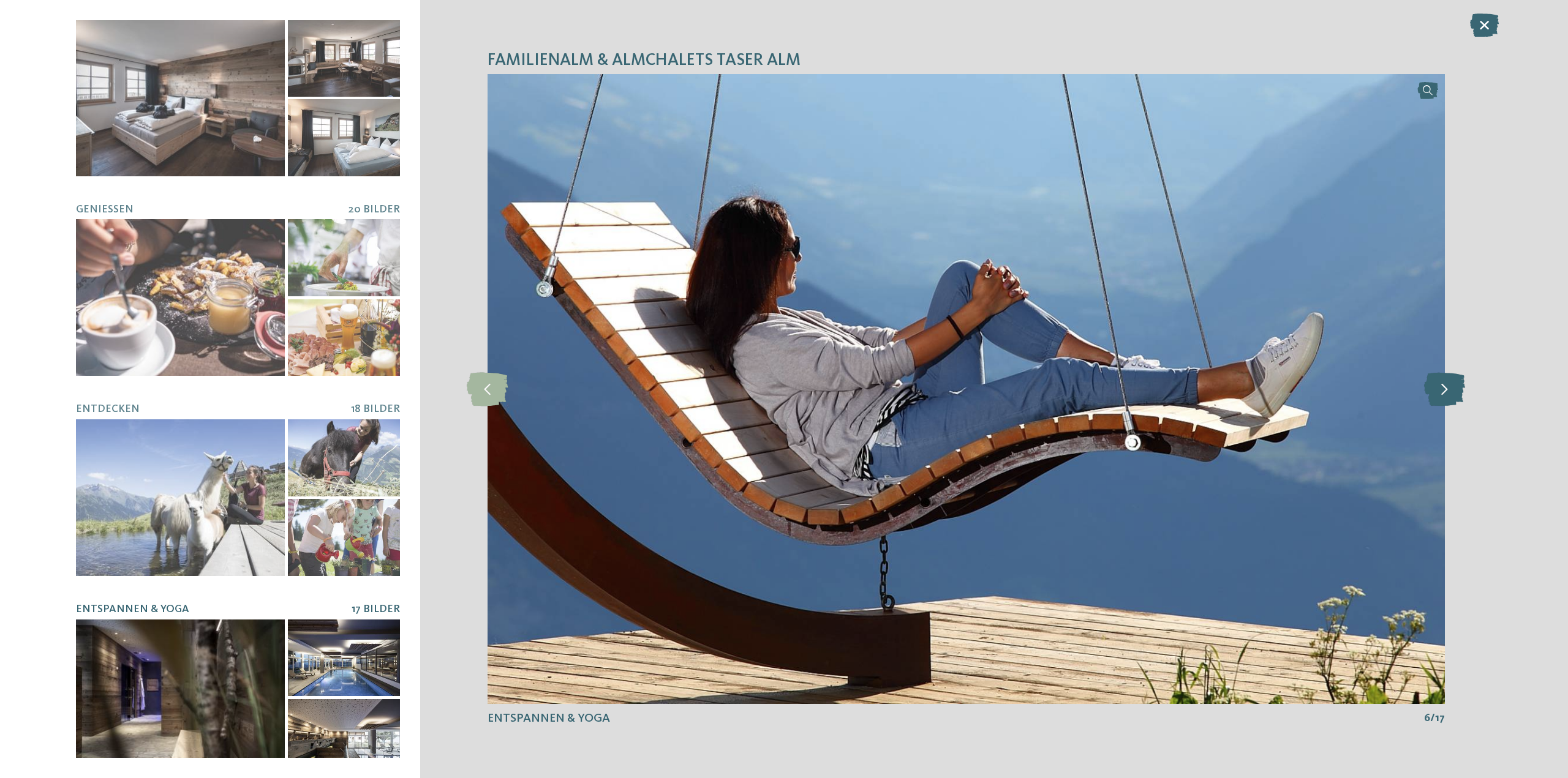
click at [1453, 387] on icon at bounding box center [1444, 389] width 41 height 33
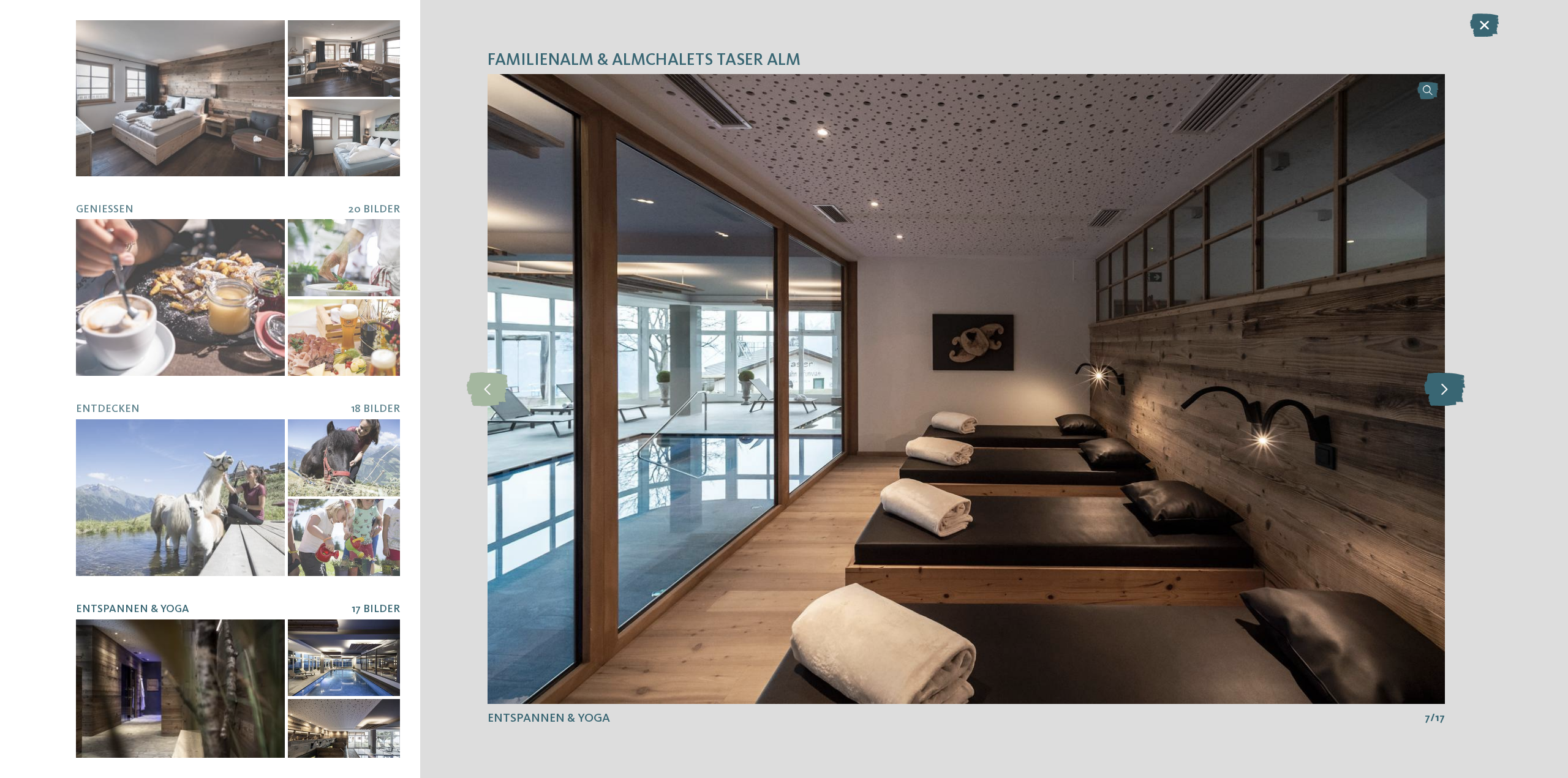
click at [1453, 387] on icon at bounding box center [1444, 389] width 41 height 33
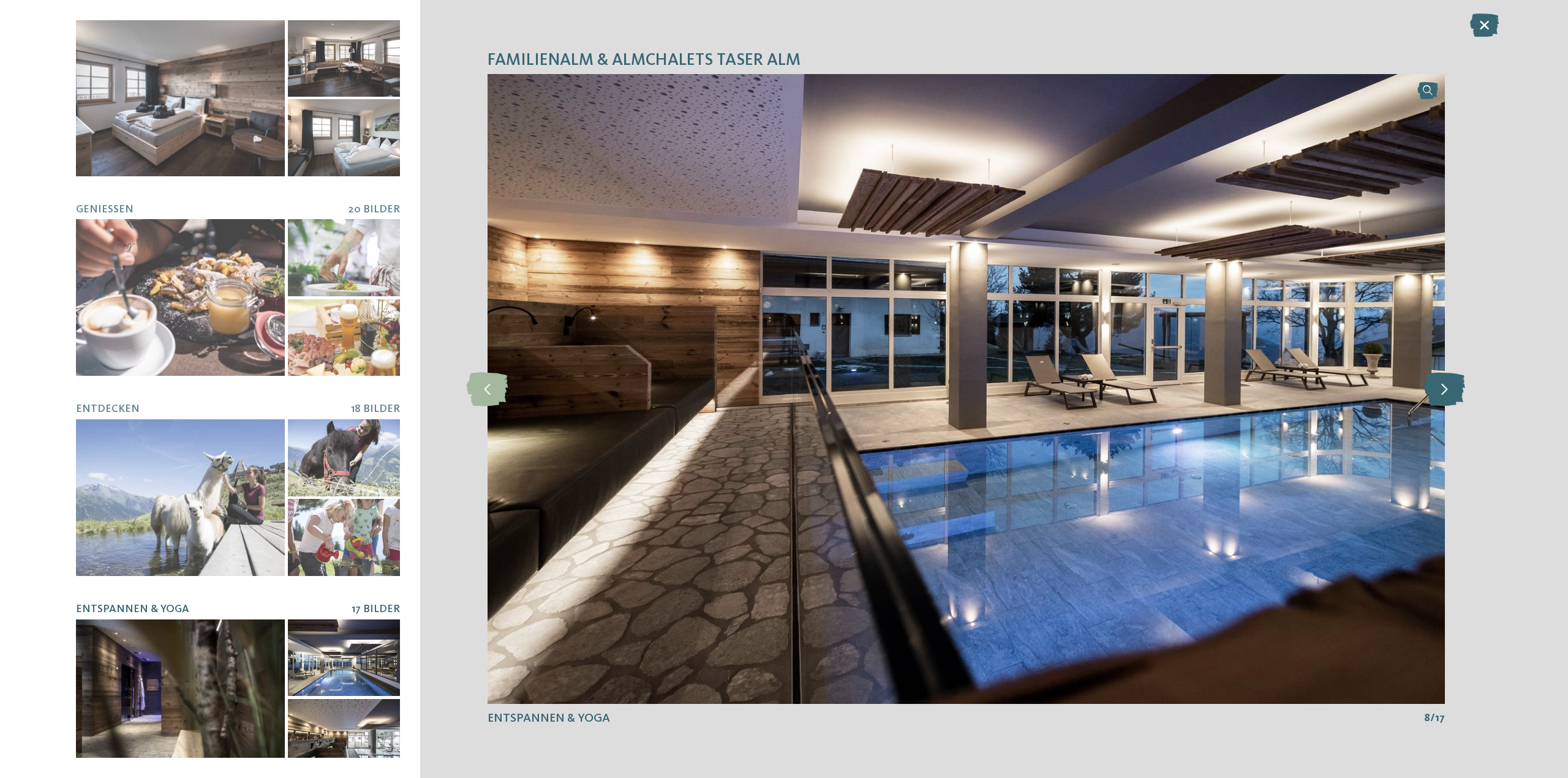
click at [1453, 387] on icon at bounding box center [1444, 389] width 41 height 33
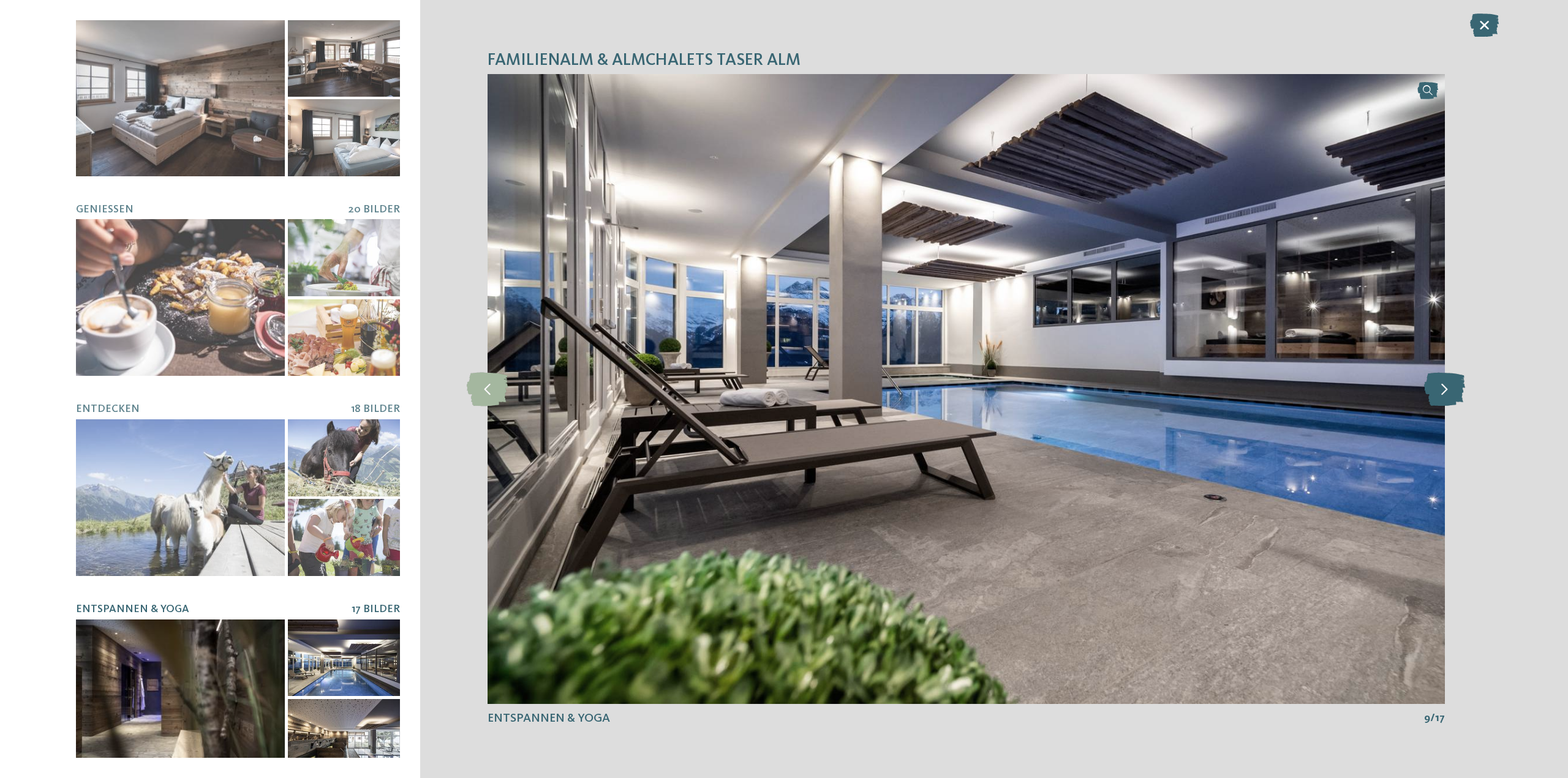
click at [1453, 387] on icon at bounding box center [1444, 389] width 41 height 33
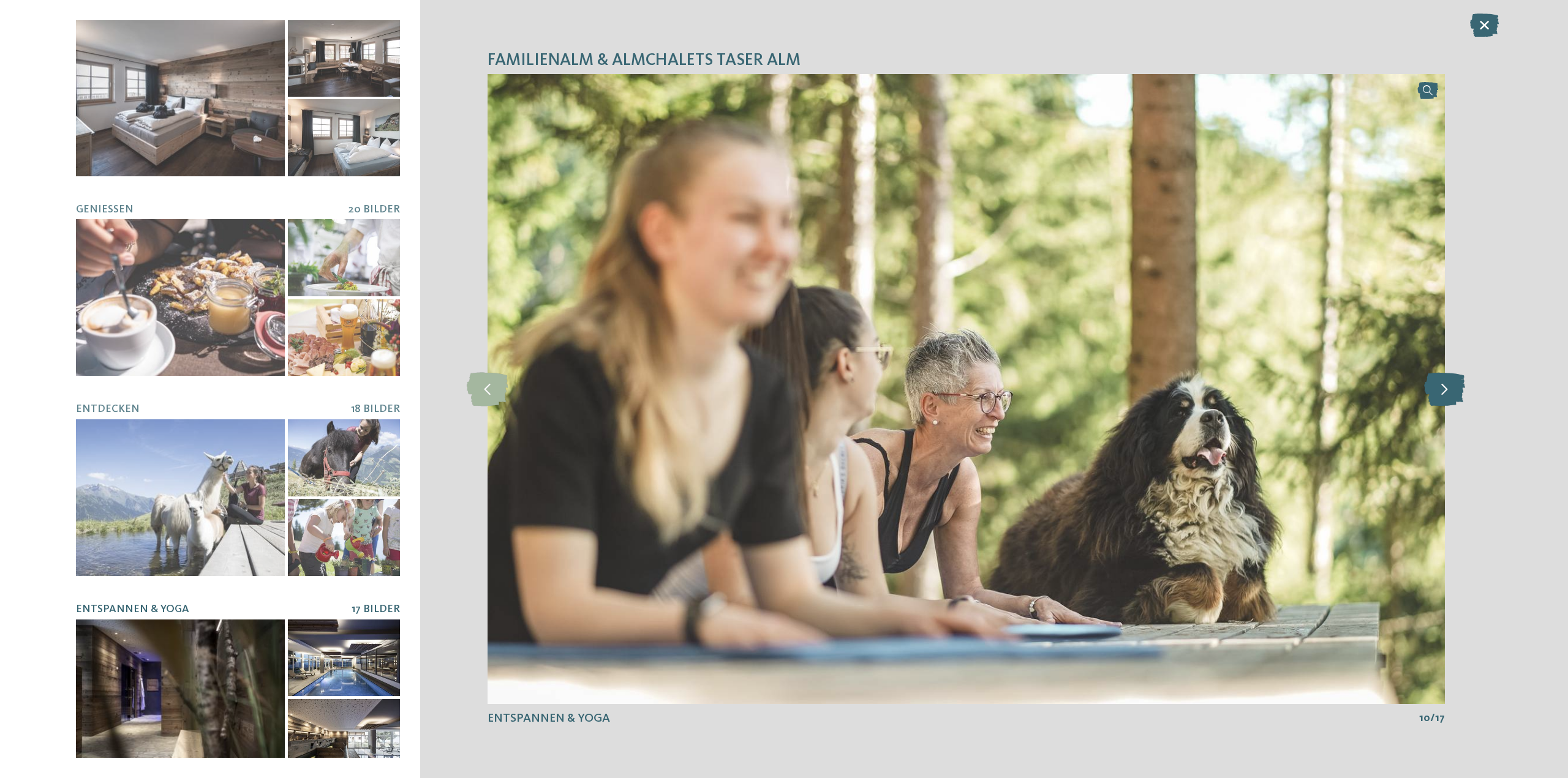
click at [1453, 387] on icon at bounding box center [1444, 389] width 41 height 33
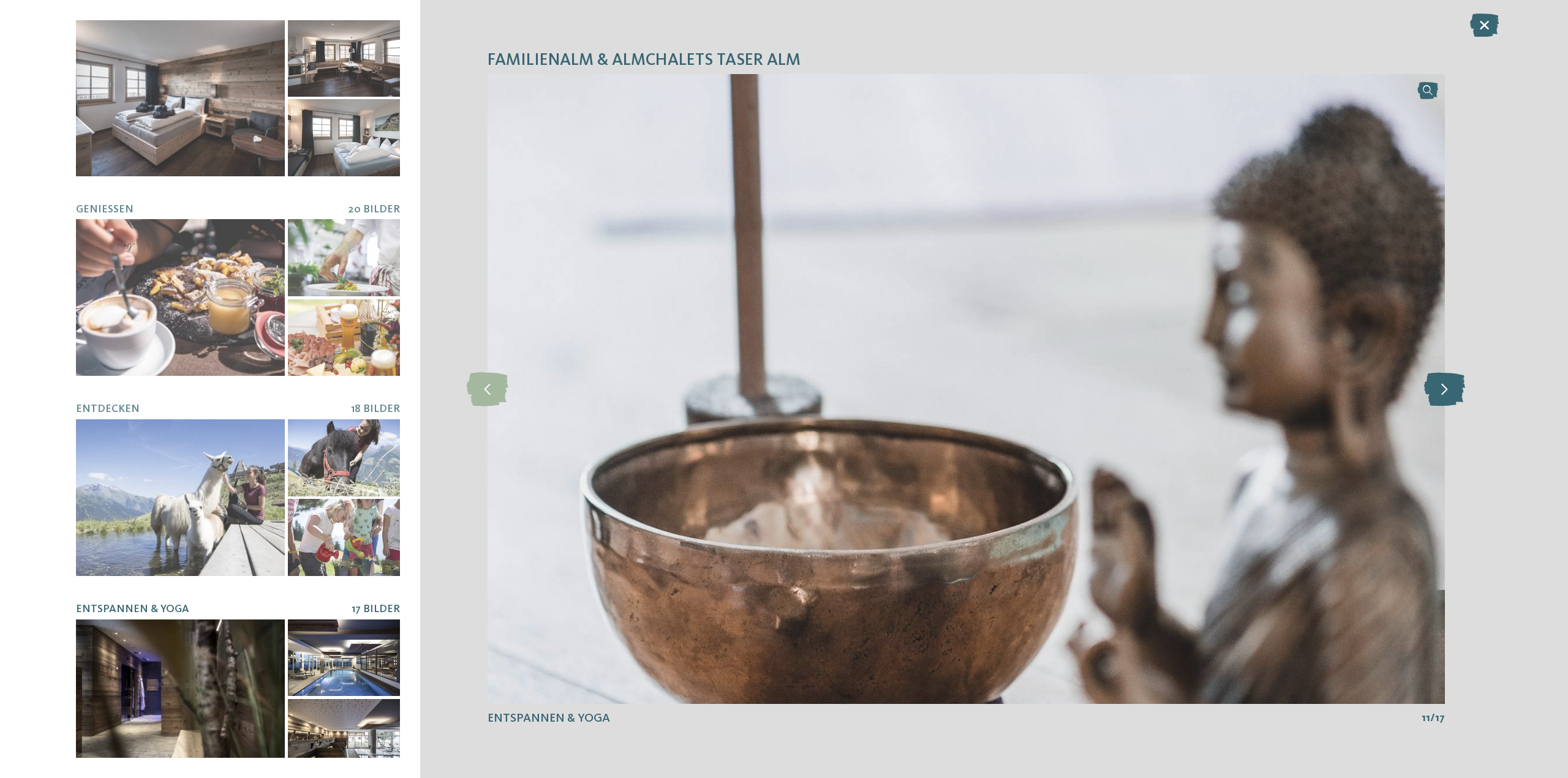
click at [1453, 387] on icon at bounding box center [1444, 389] width 41 height 33
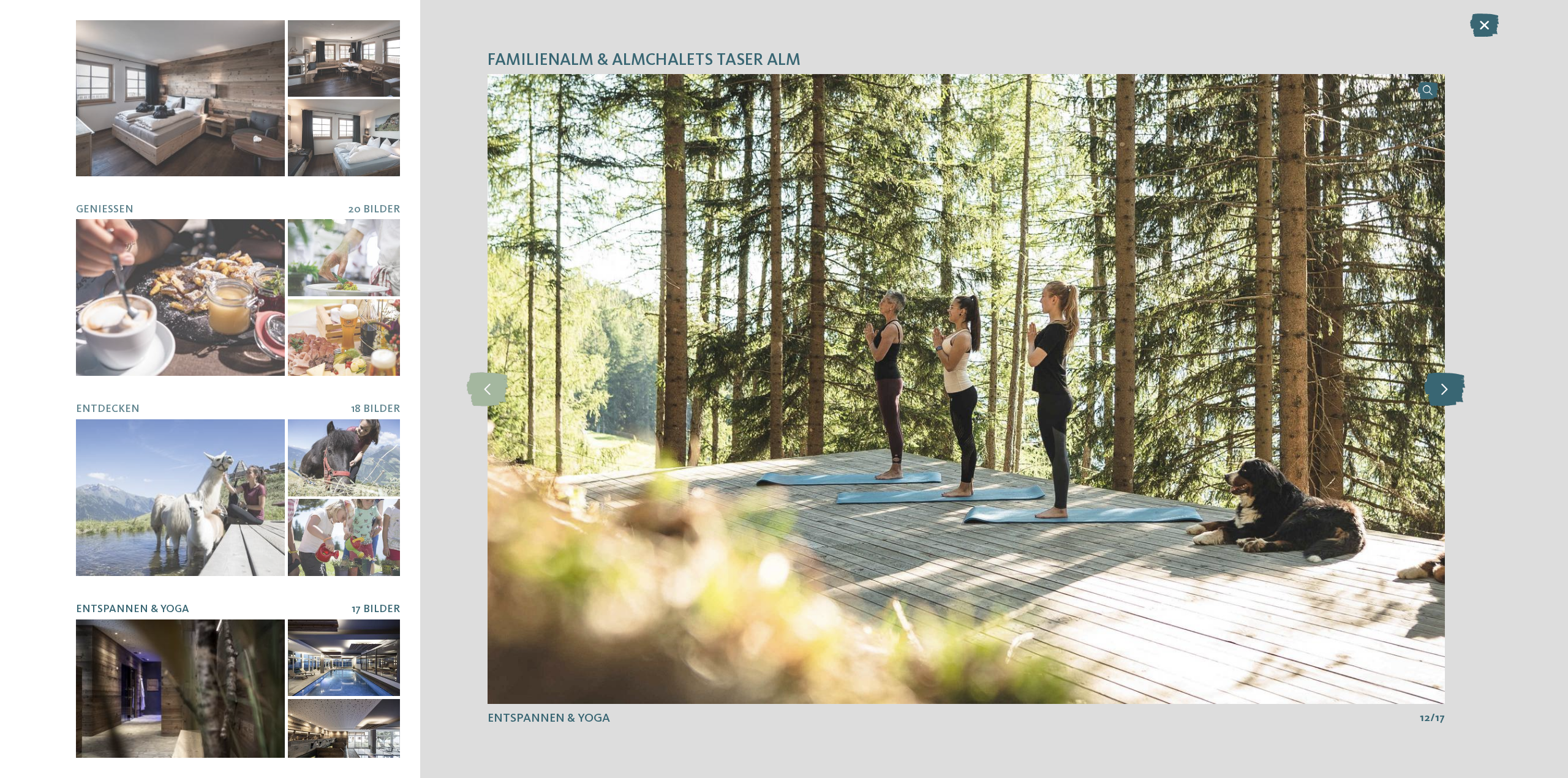
click at [1453, 387] on icon at bounding box center [1444, 389] width 41 height 33
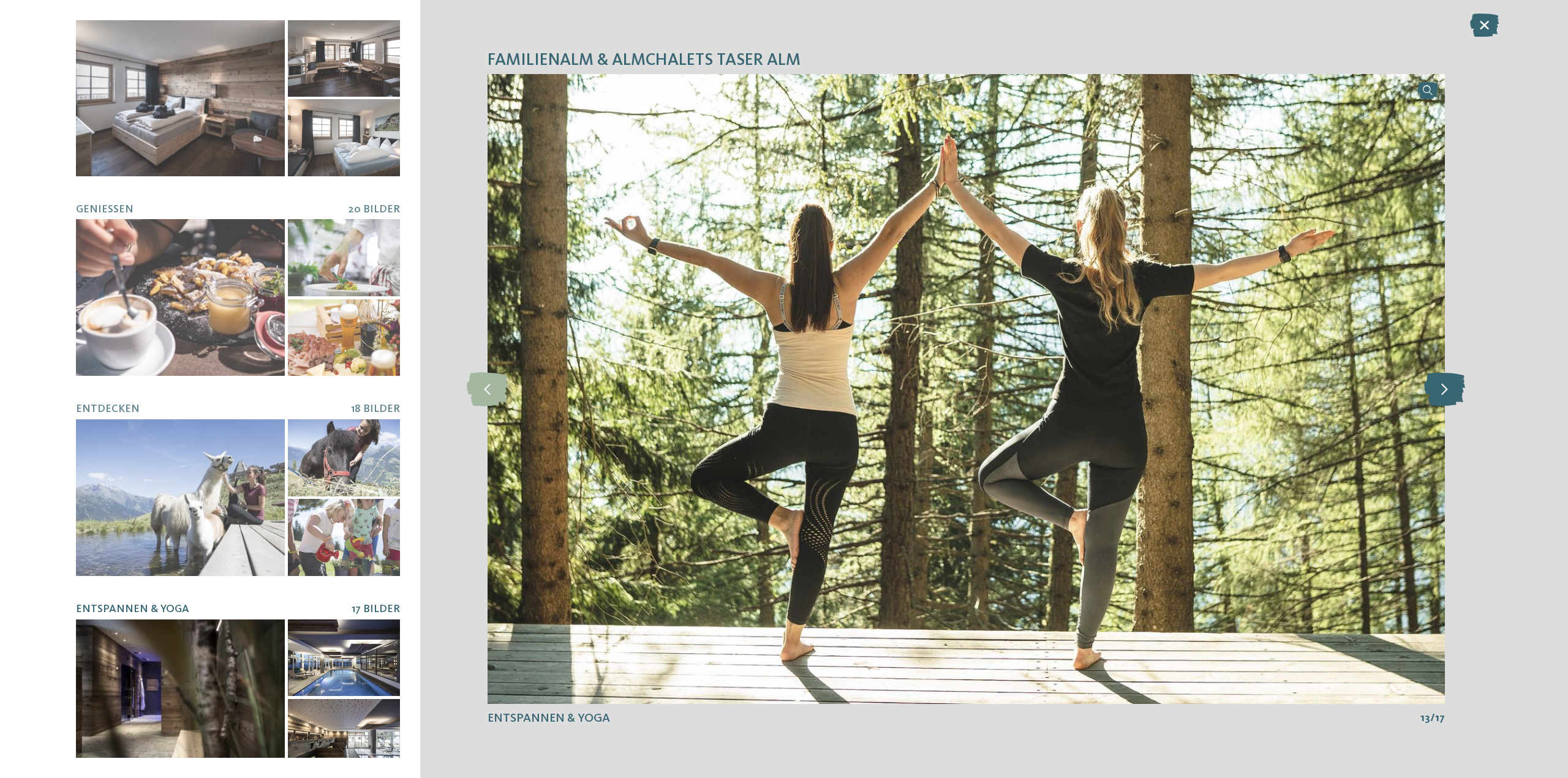
click at [1453, 387] on icon at bounding box center [1444, 389] width 41 height 33
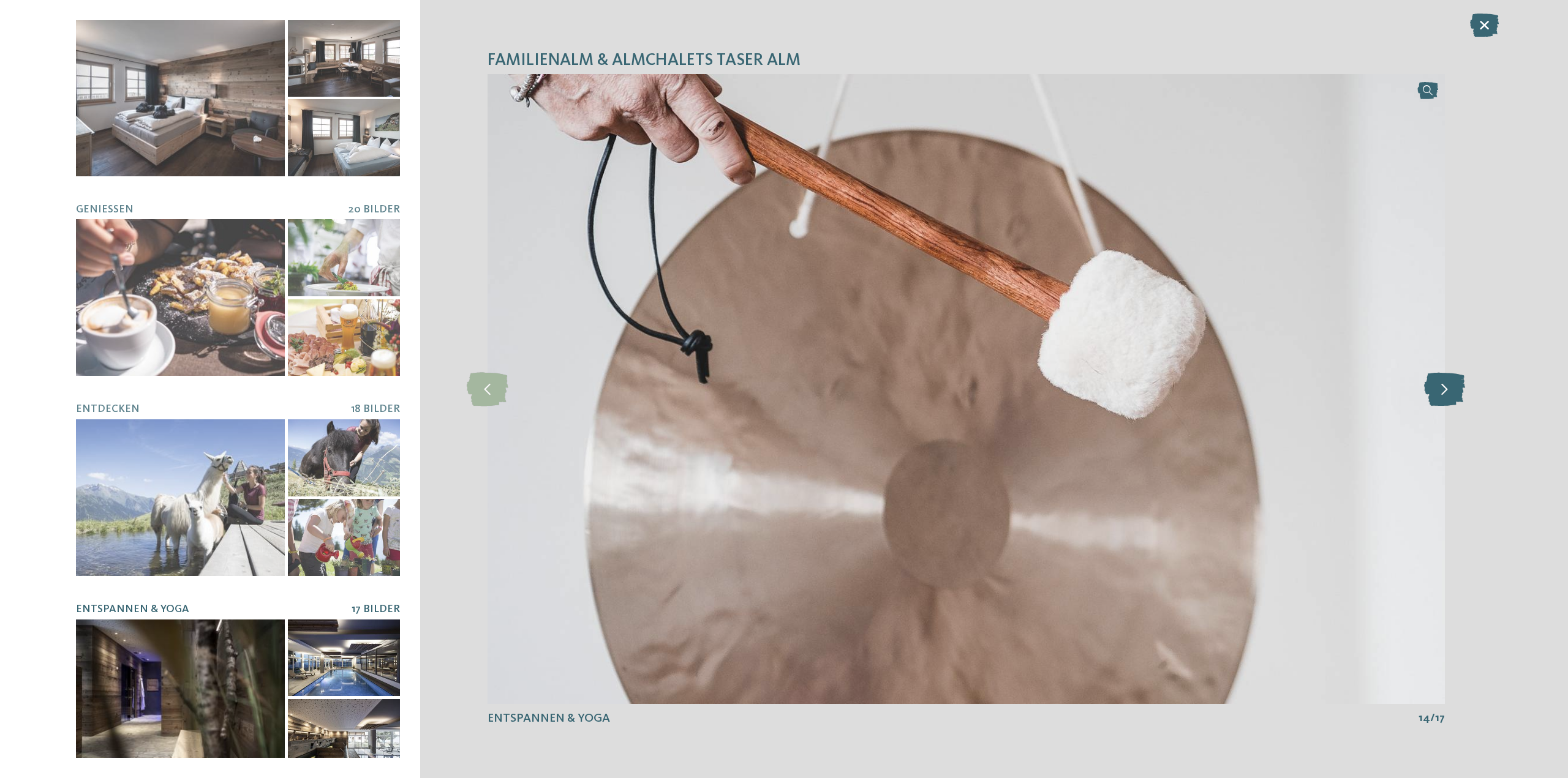
click at [1453, 387] on icon at bounding box center [1444, 389] width 41 height 33
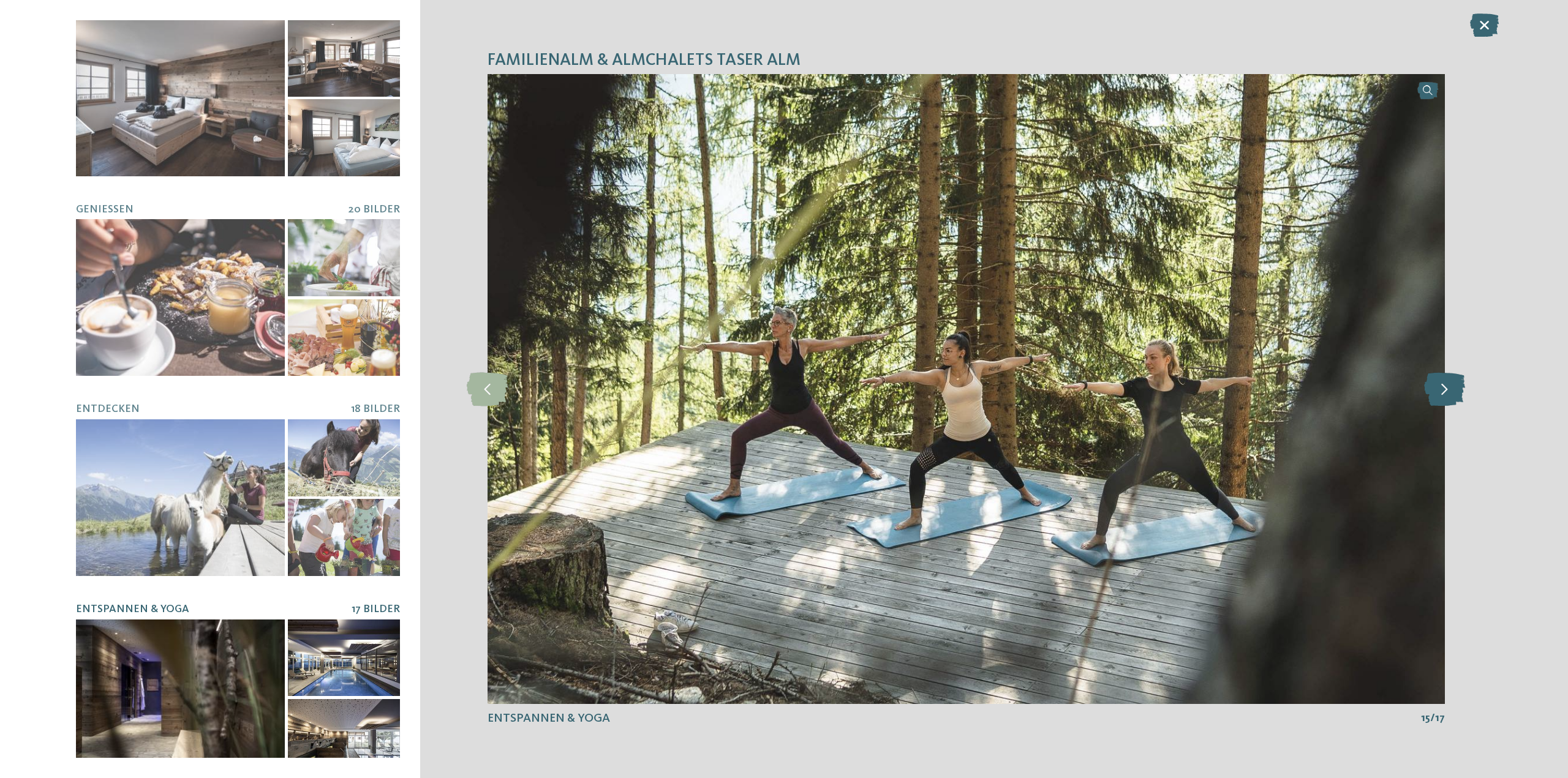
click at [1436, 406] on icon at bounding box center [1444, 389] width 41 height 33
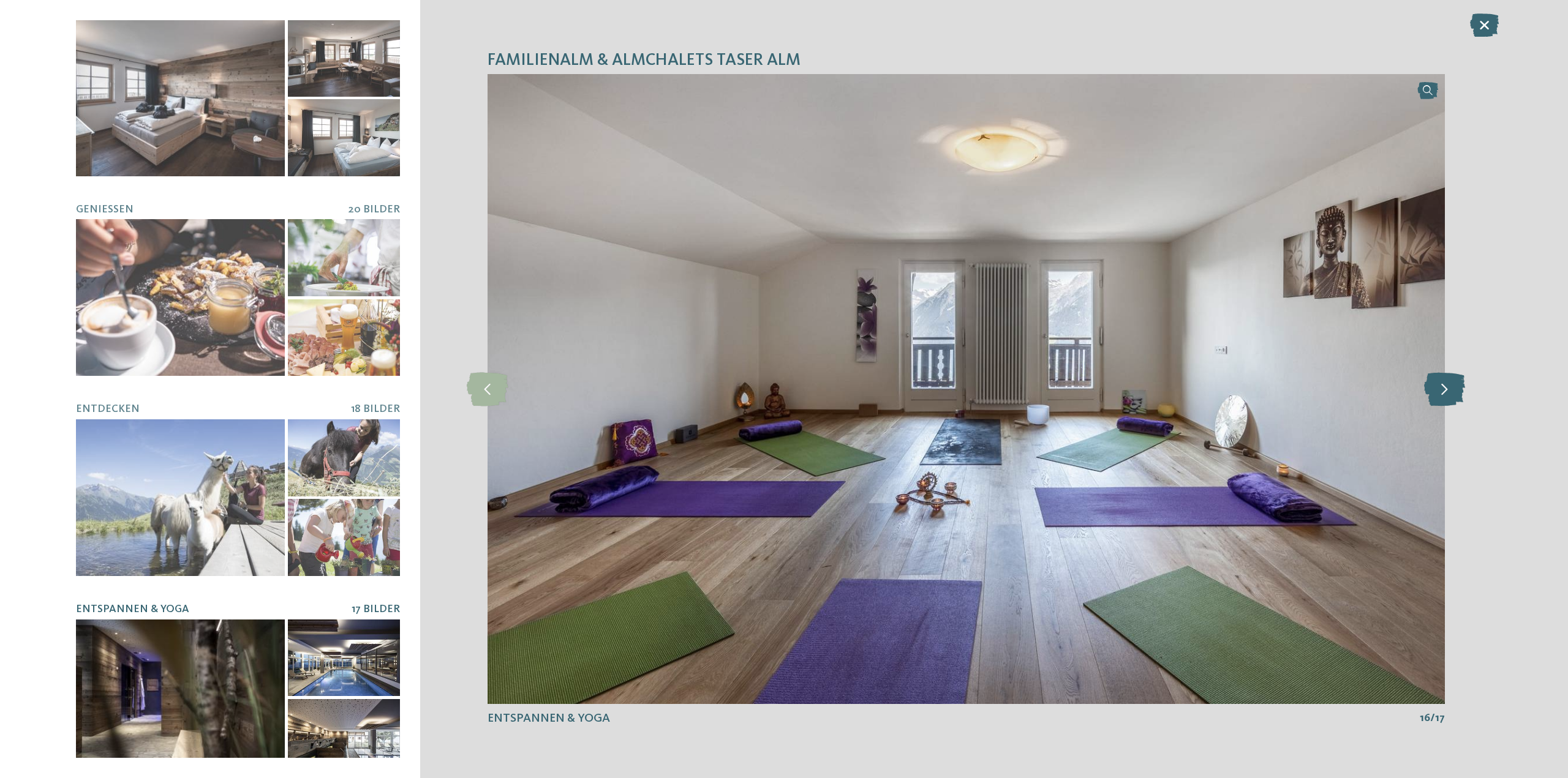
click at [1436, 406] on icon at bounding box center [1444, 389] width 41 height 33
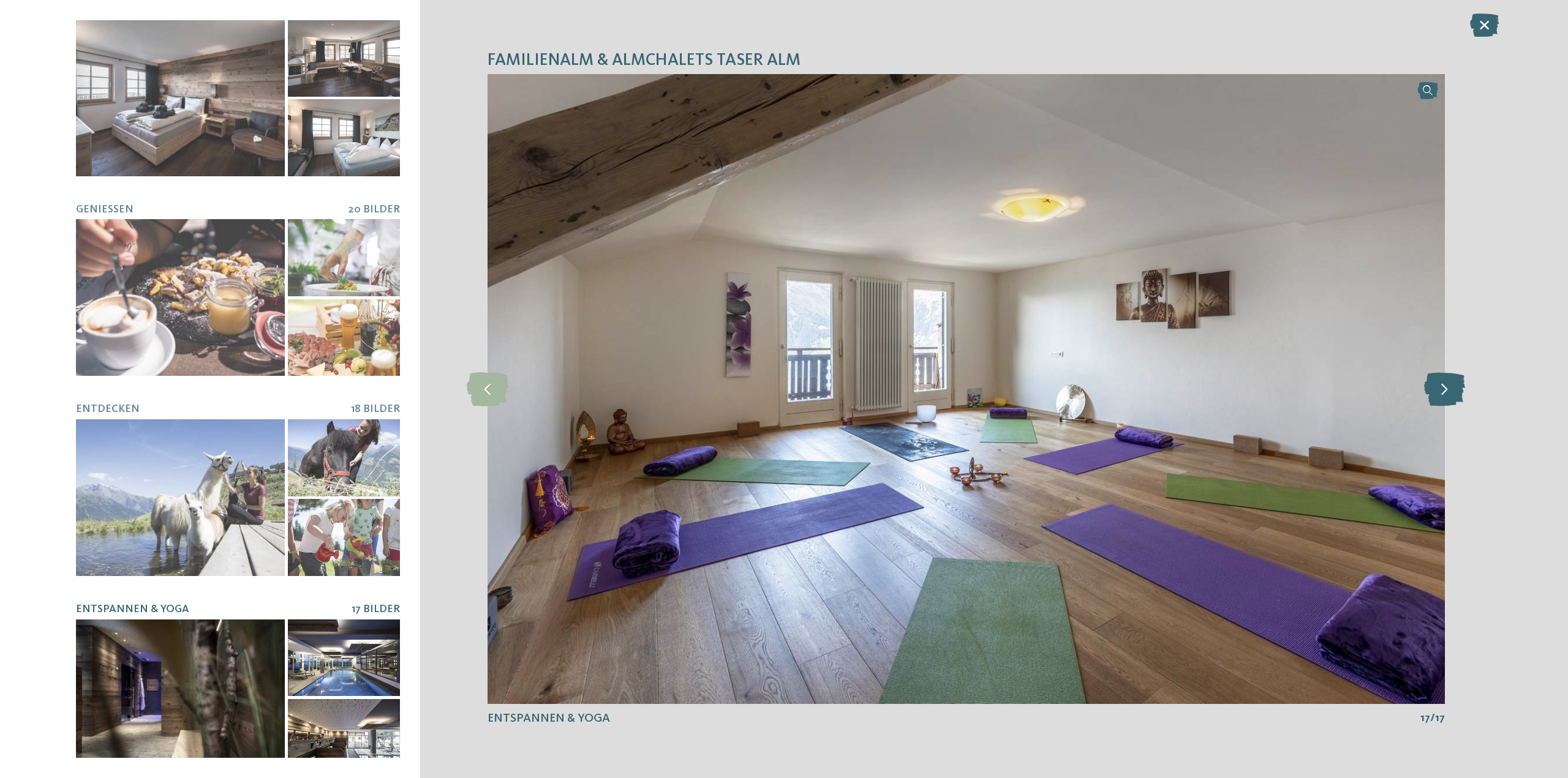
click at [1436, 406] on icon at bounding box center [1444, 389] width 41 height 33
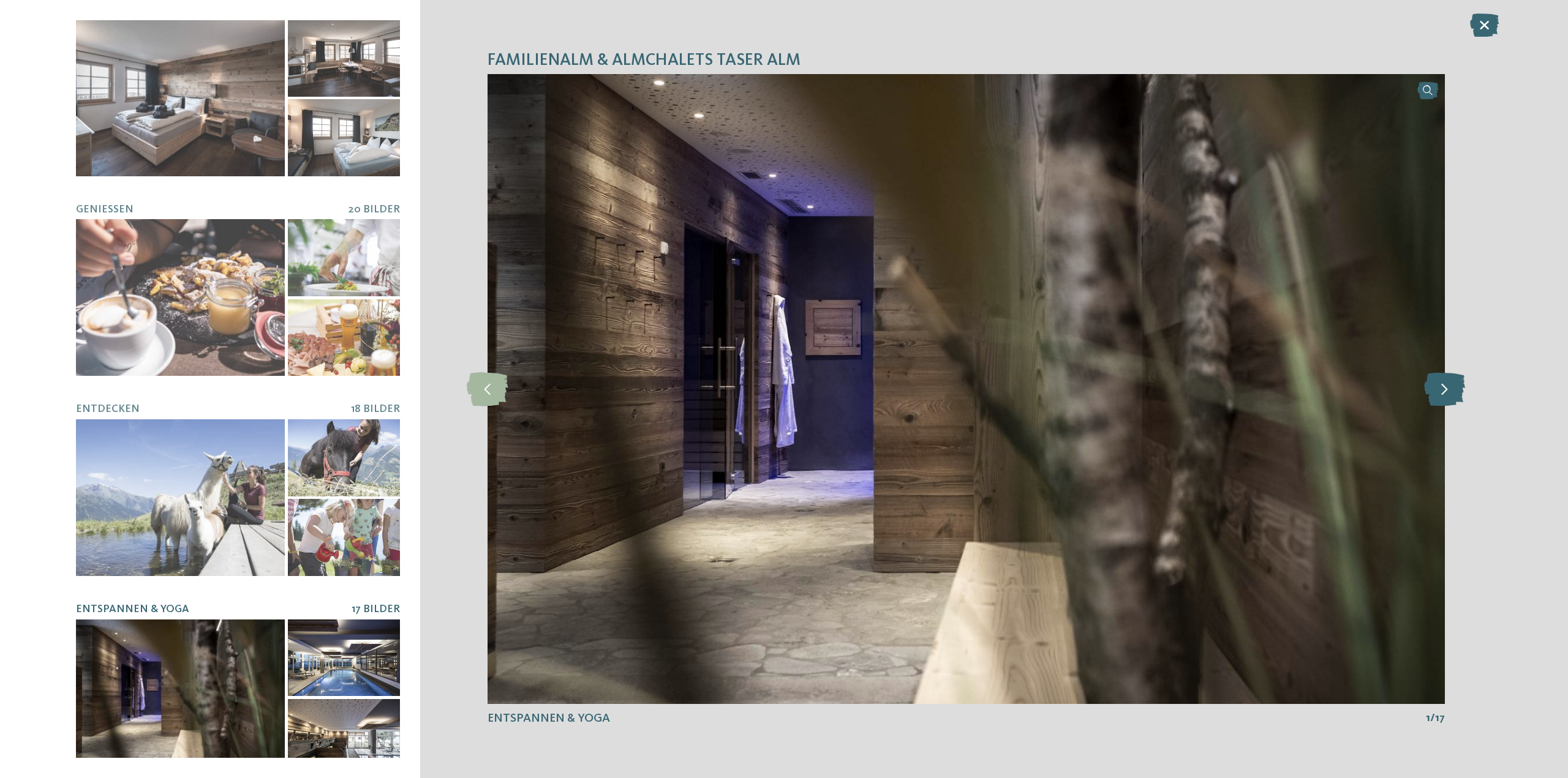
click at [1436, 406] on icon at bounding box center [1444, 389] width 41 height 33
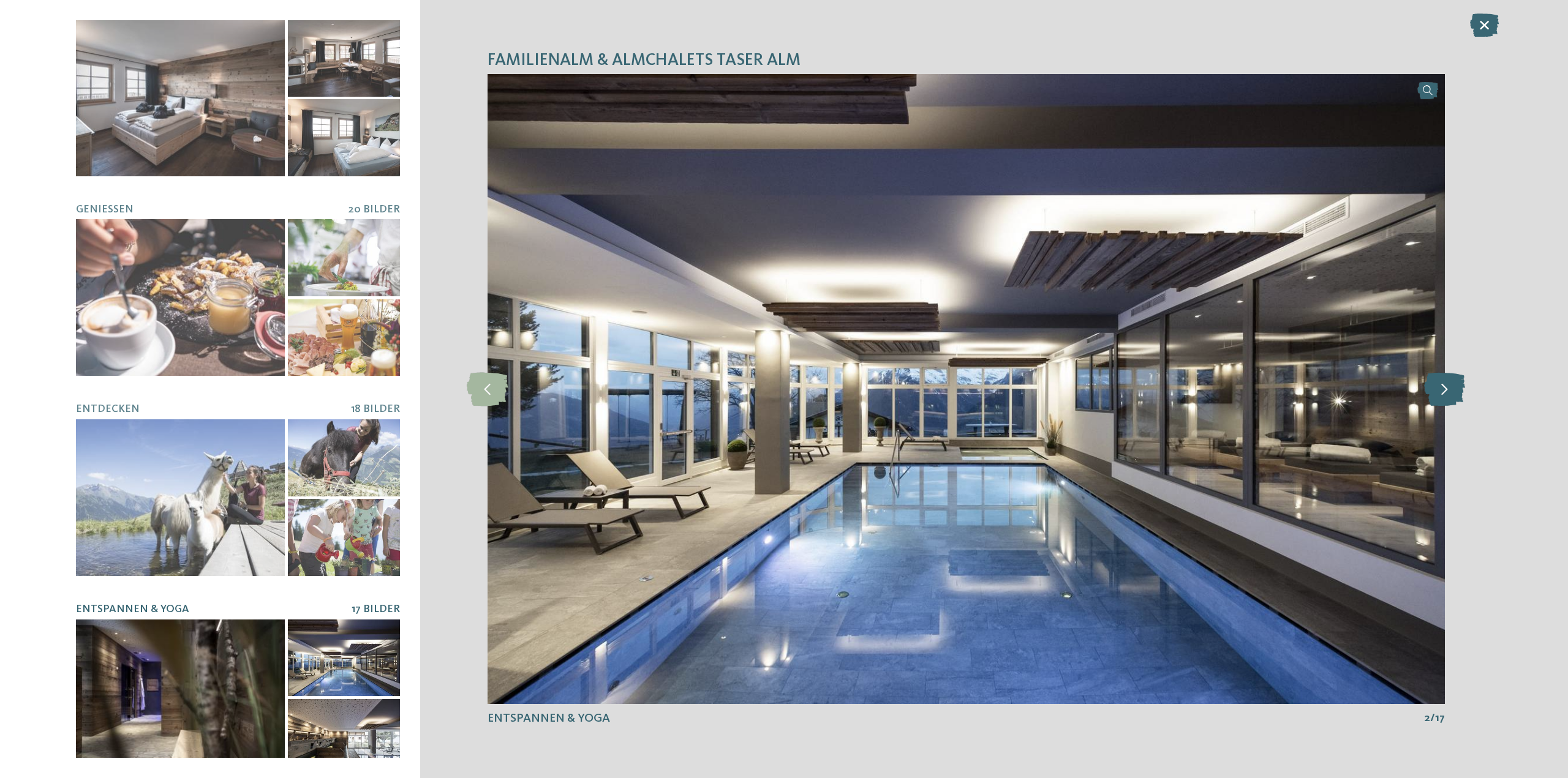
click at [1436, 406] on icon at bounding box center [1444, 389] width 41 height 33
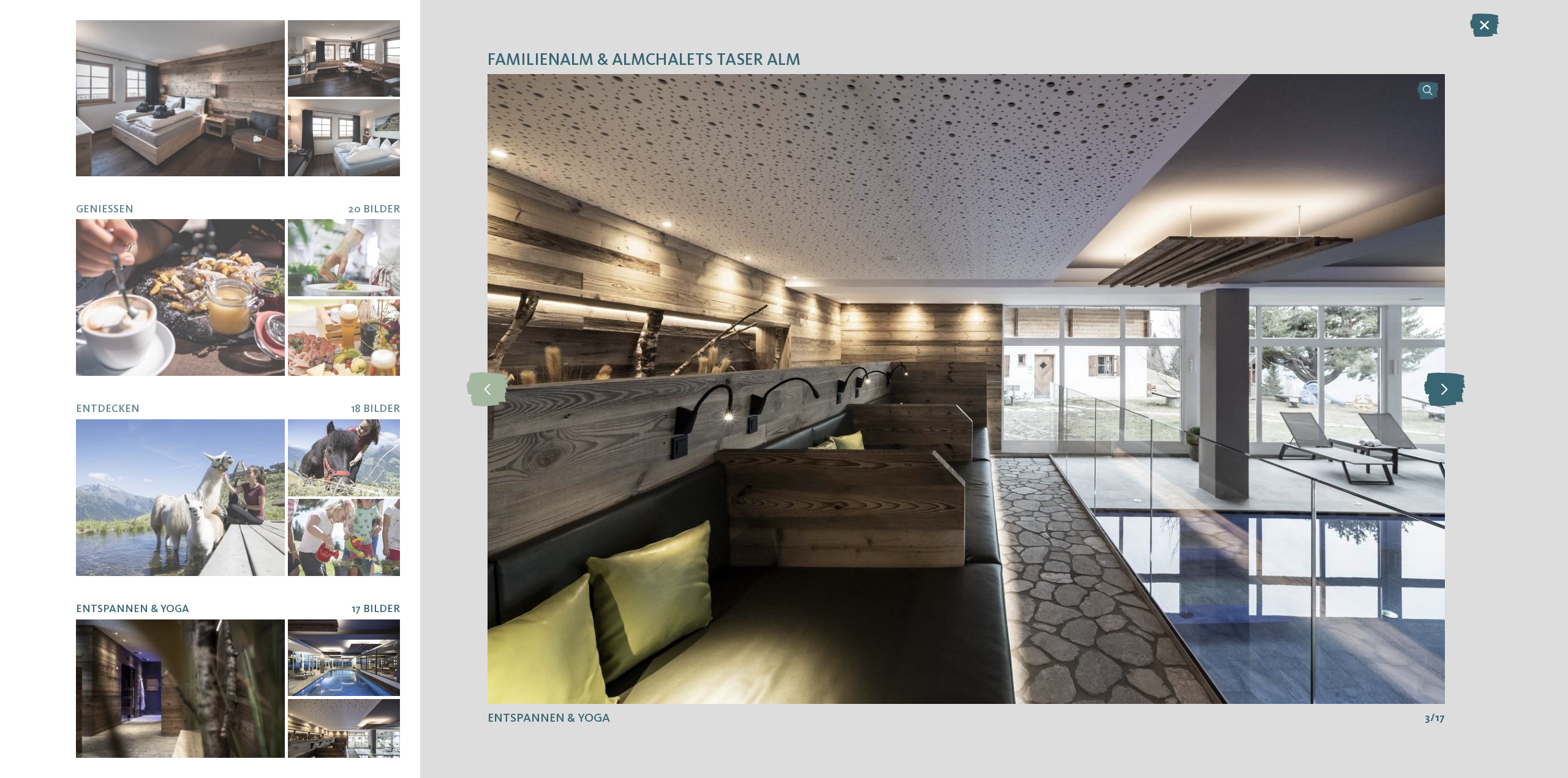
click at [1436, 406] on icon at bounding box center [1444, 389] width 41 height 33
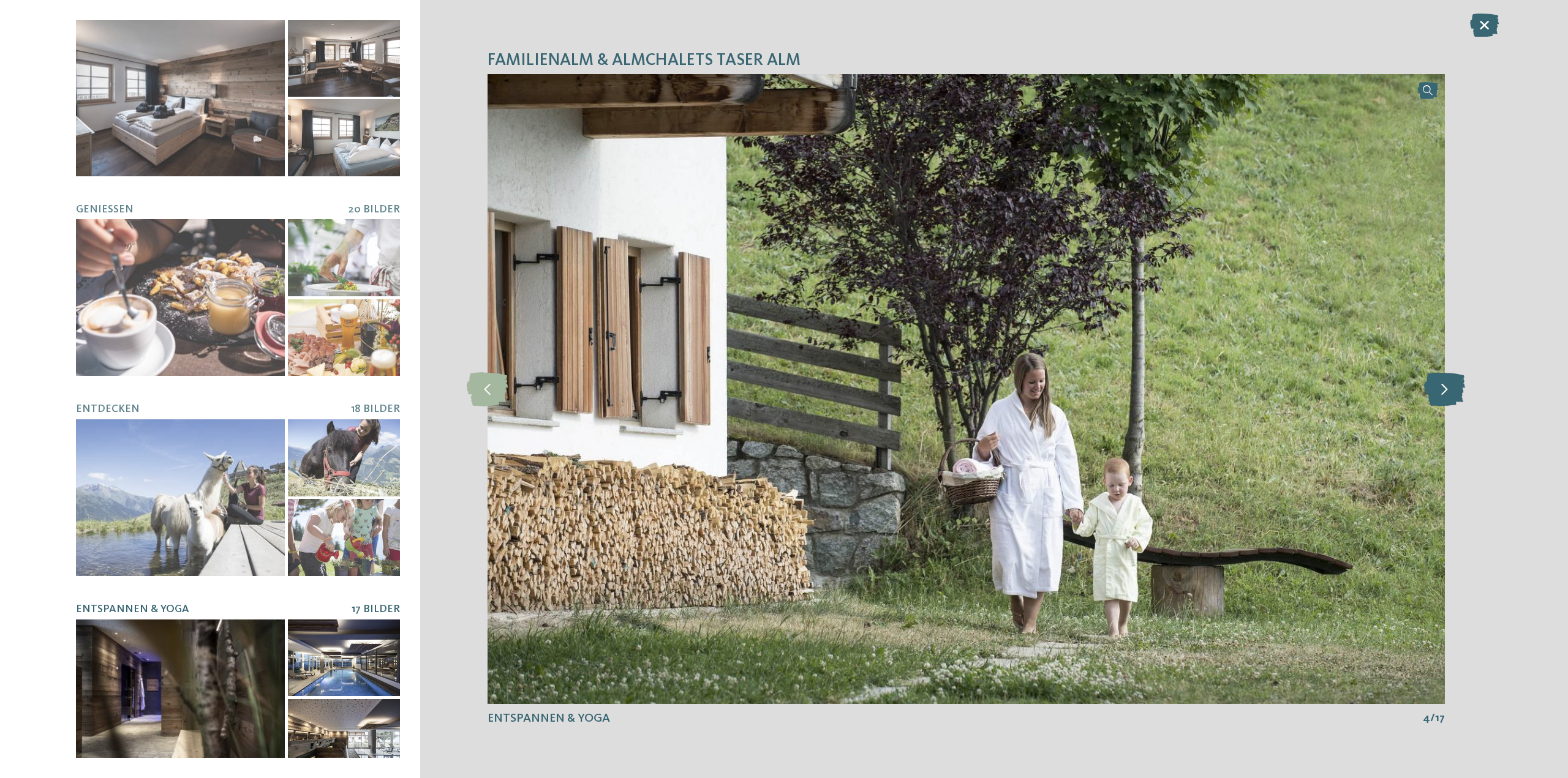
click at [1436, 406] on icon at bounding box center [1444, 389] width 41 height 33
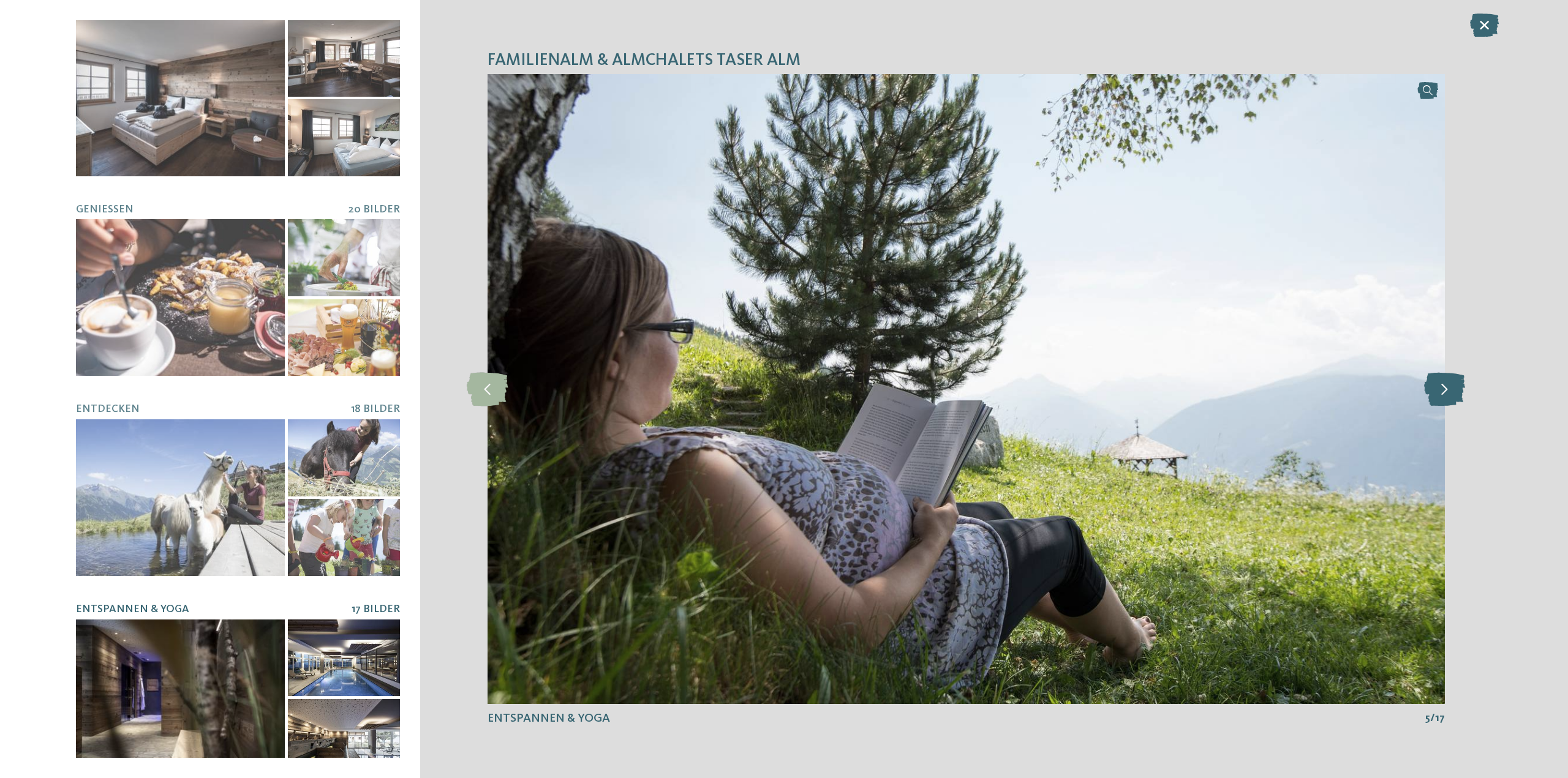
click at [1436, 406] on icon at bounding box center [1444, 389] width 41 height 33
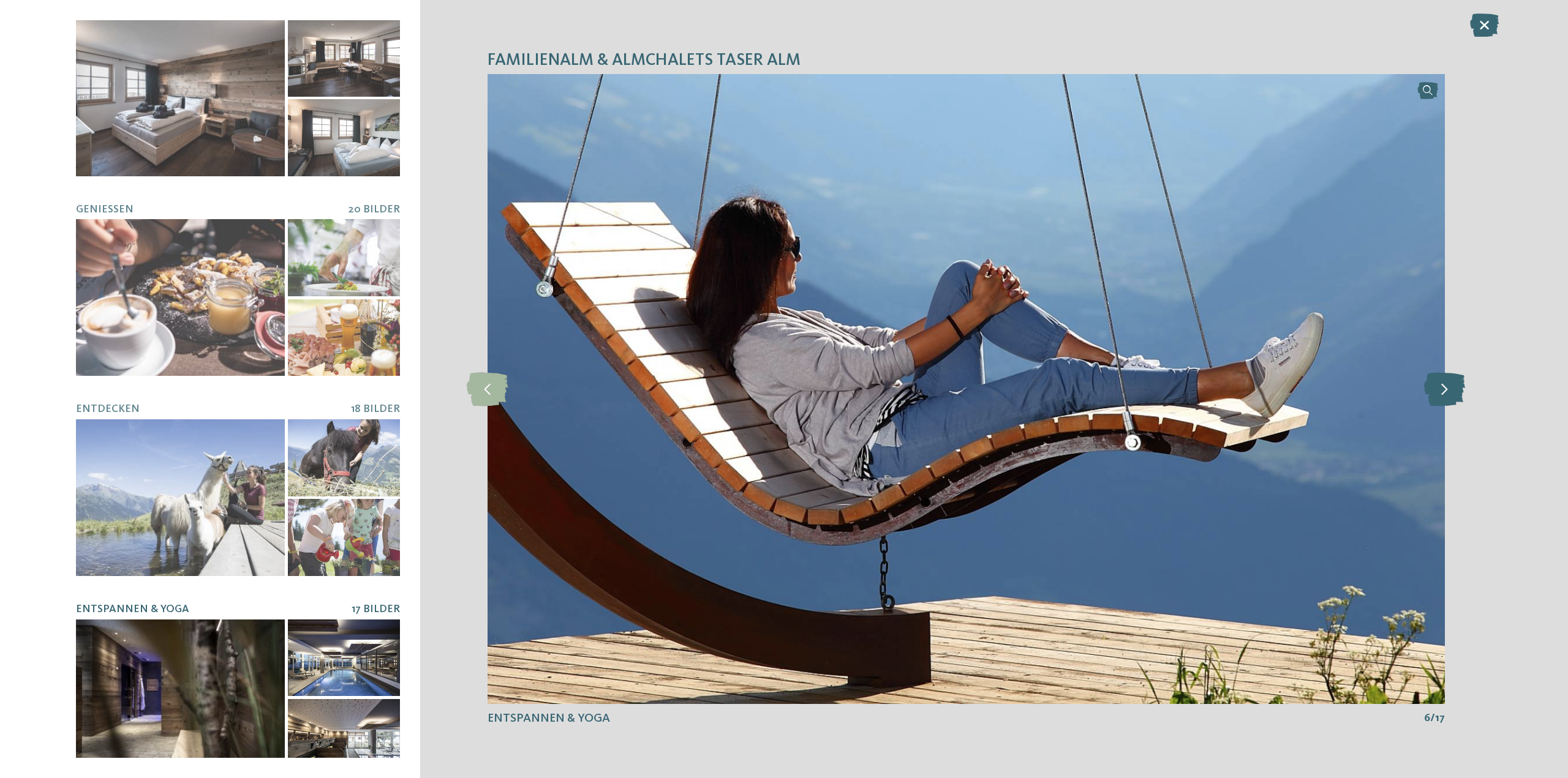
click at [1436, 406] on icon at bounding box center [1444, 389] width 41 height 33
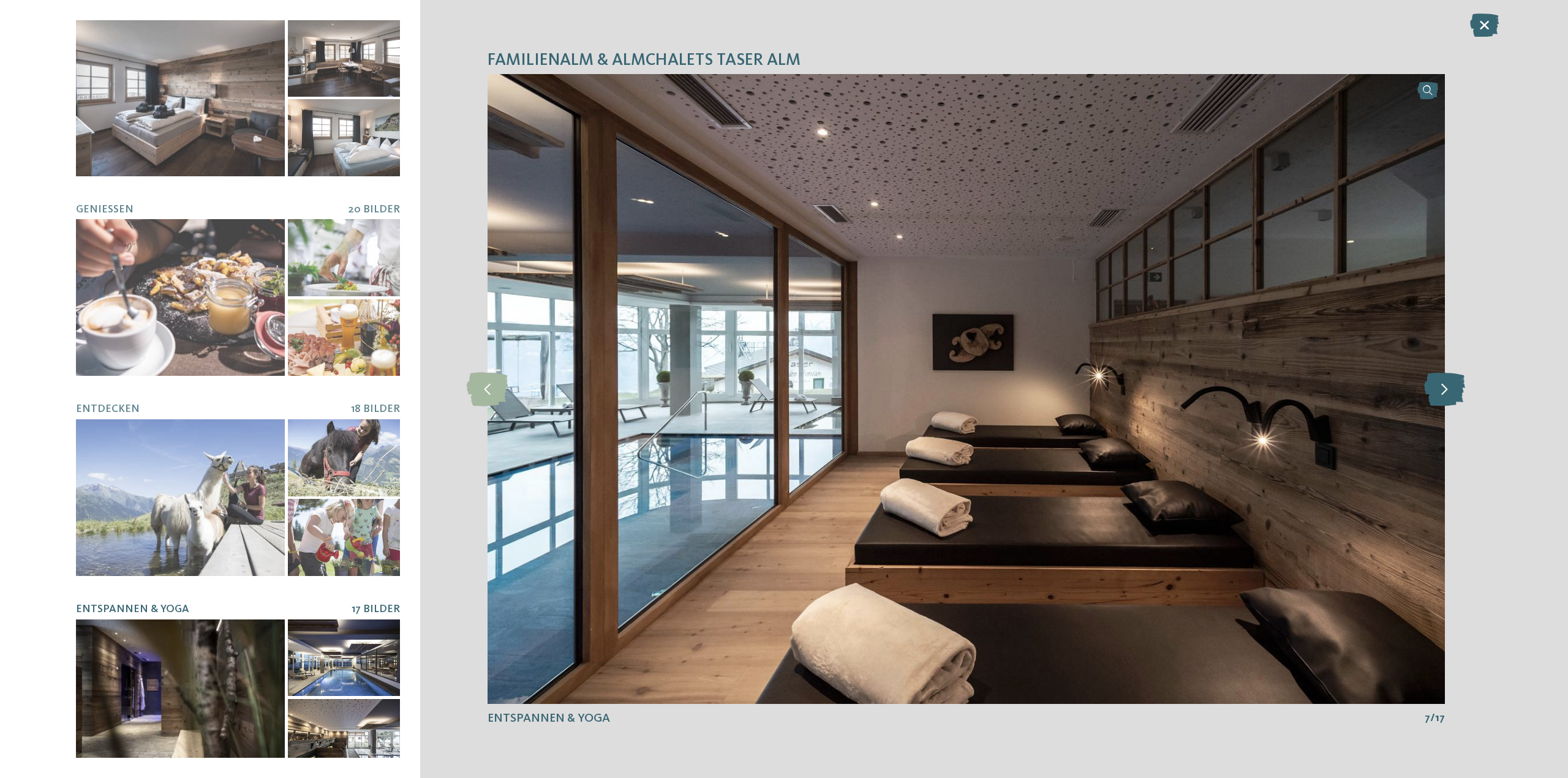
click at [1436, 406] on icon at bounding box center [1444, 389] width 41 height 33
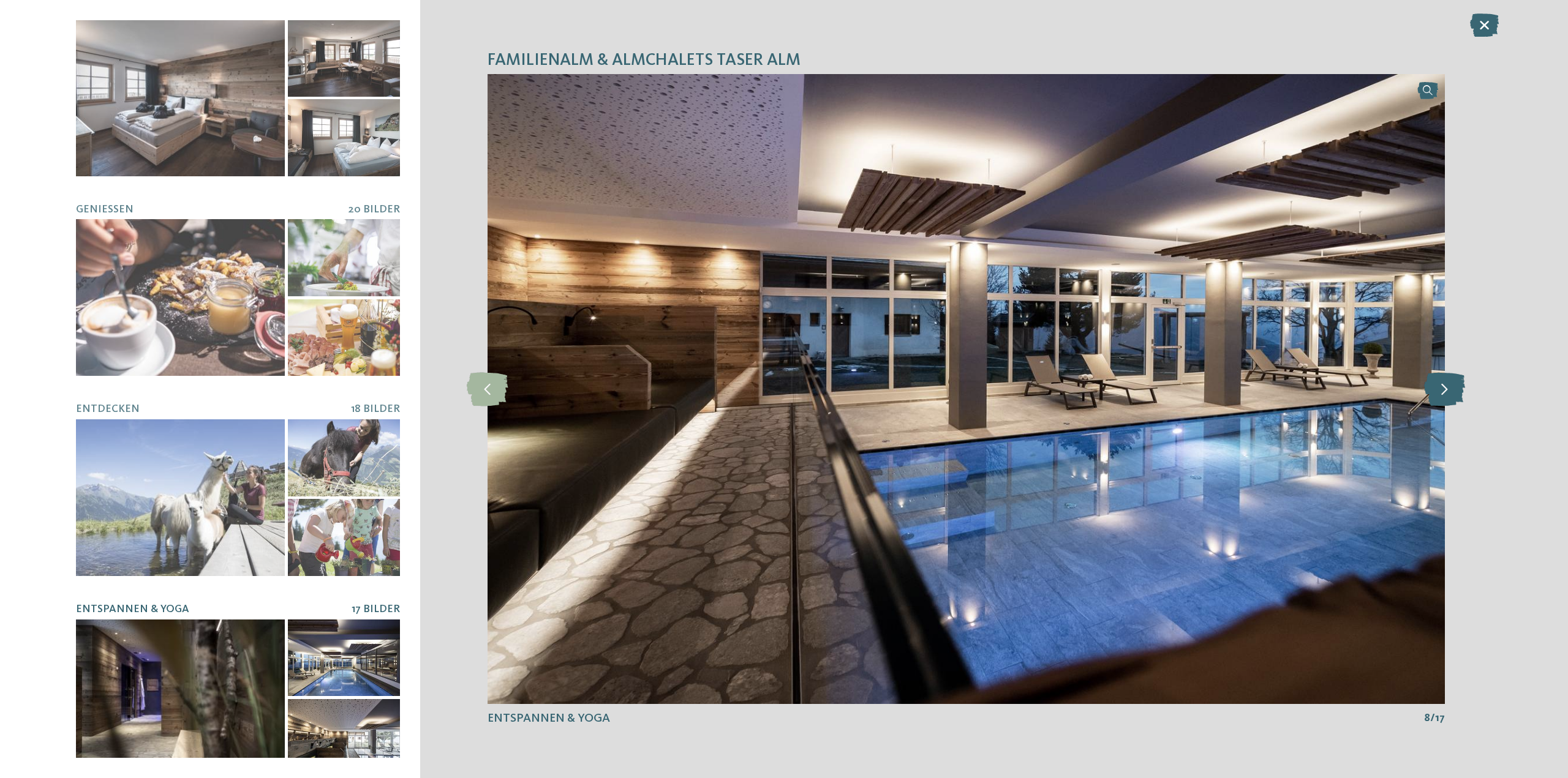
click at [1436, 406] on icon at bounding box center [1444, 389] width 41 height 33
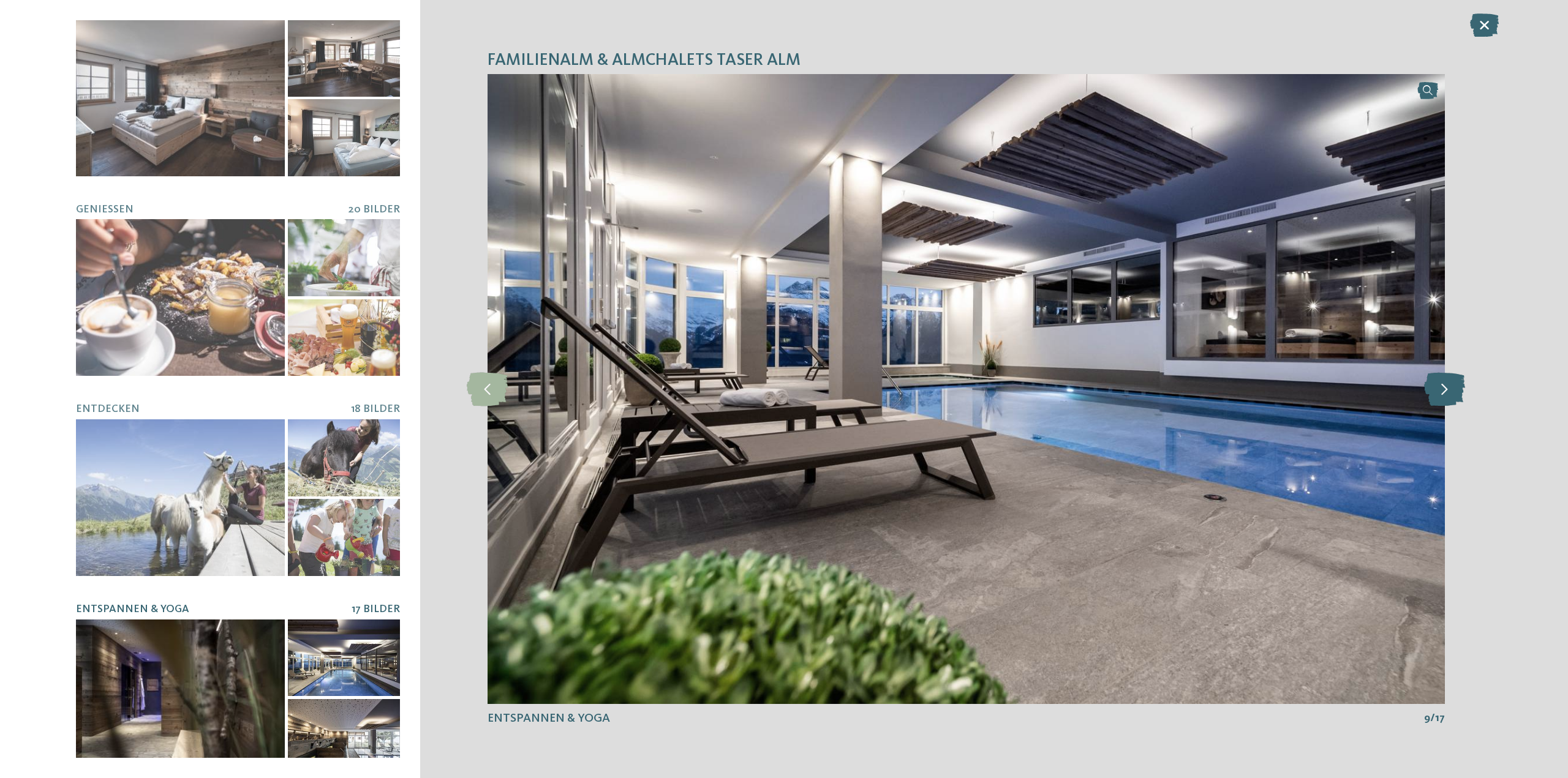
click at [1436, 406] on icon at bounding box center [1444, 389] width 41 height 33
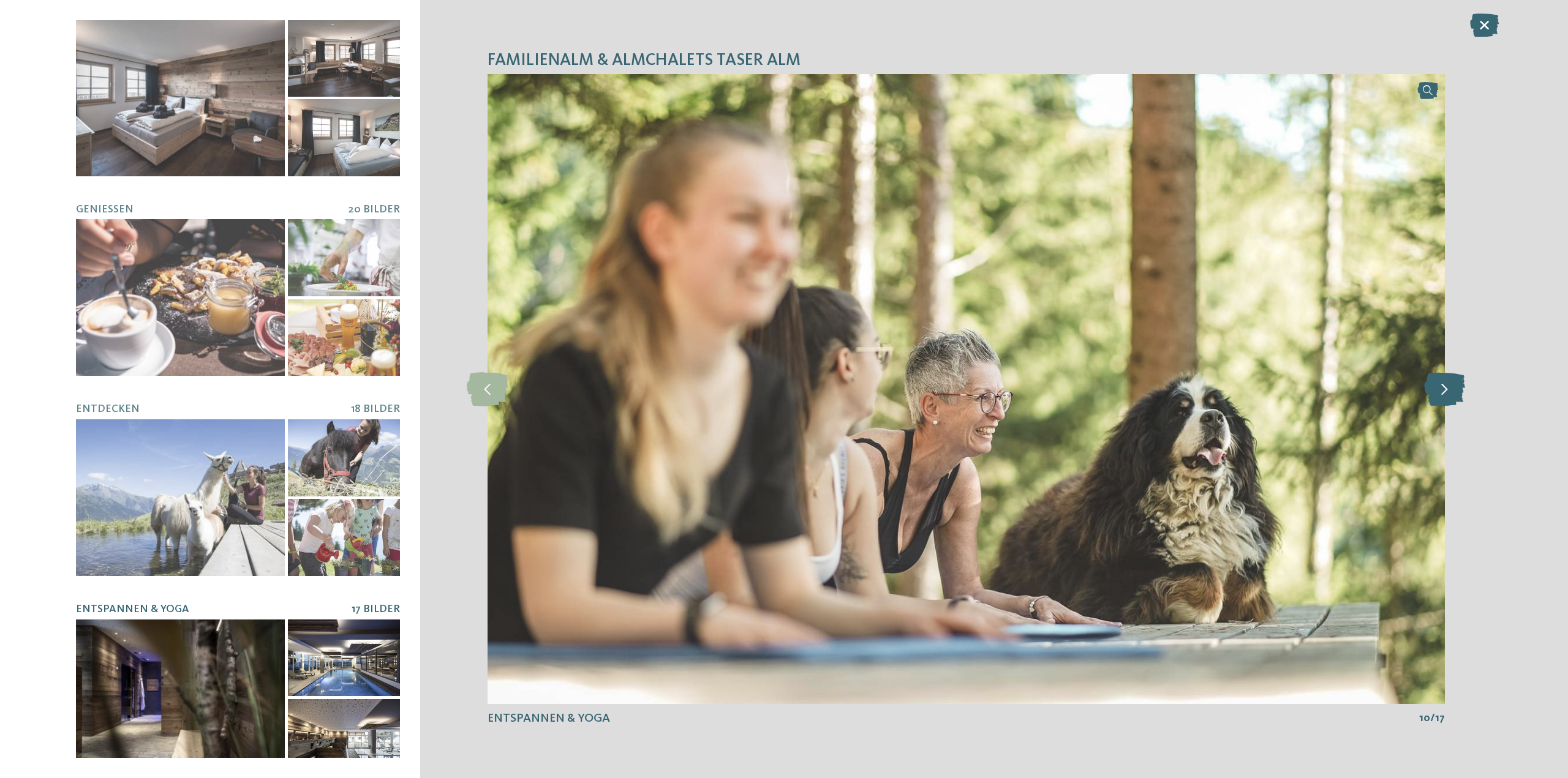
click at [1436, 406] on icon at bounding box center [1444, 389] width 41 height 33
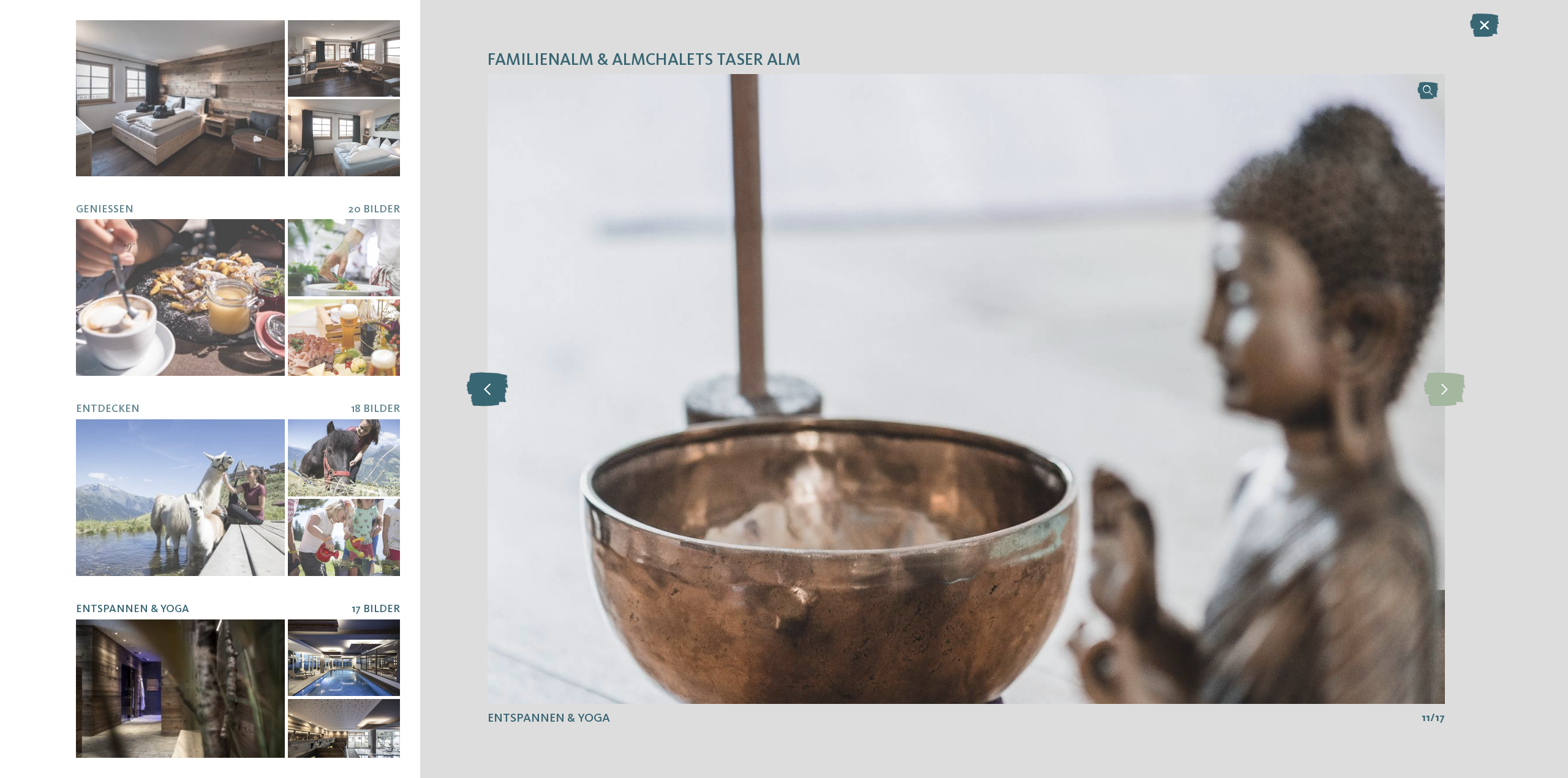
click at [491, 386] on icon at bounding box center [487, 389] width 42 height 33
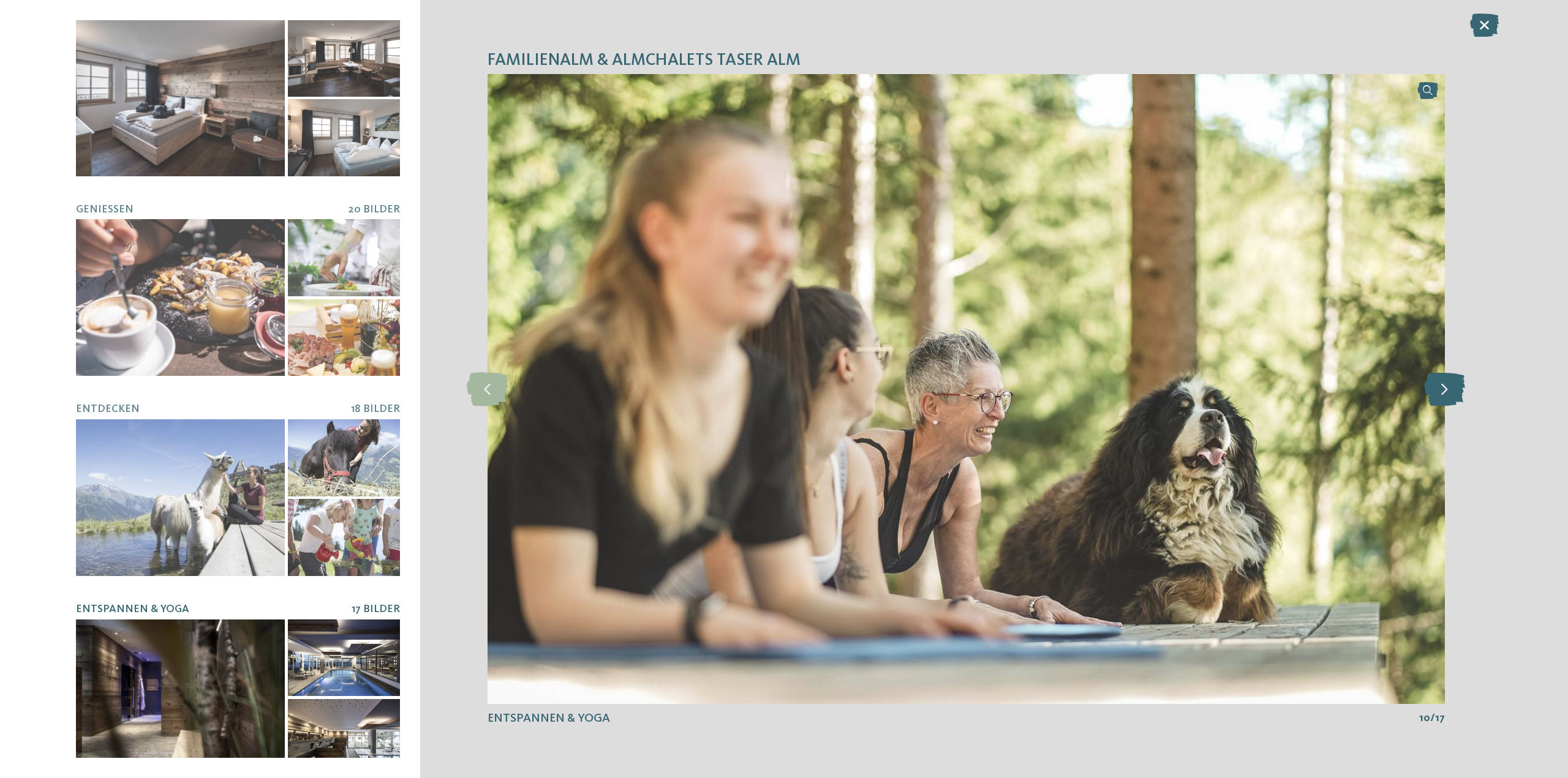
click at [1450, 392] on icon at bounding box center [1444, 389] width 41 height 33
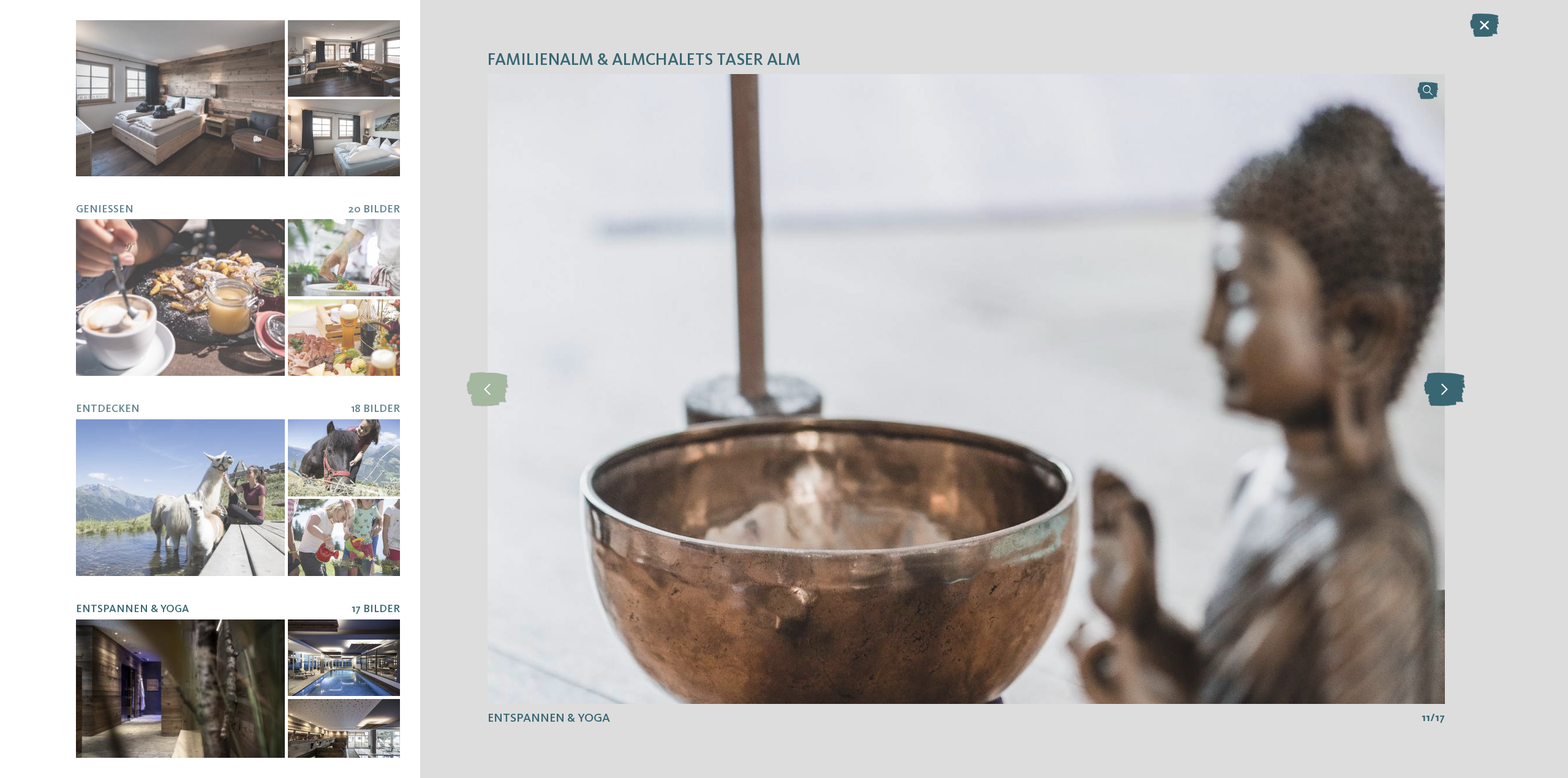
click at [1450, 392] on icon at bounding box center [1444, 389] width 41 height 33
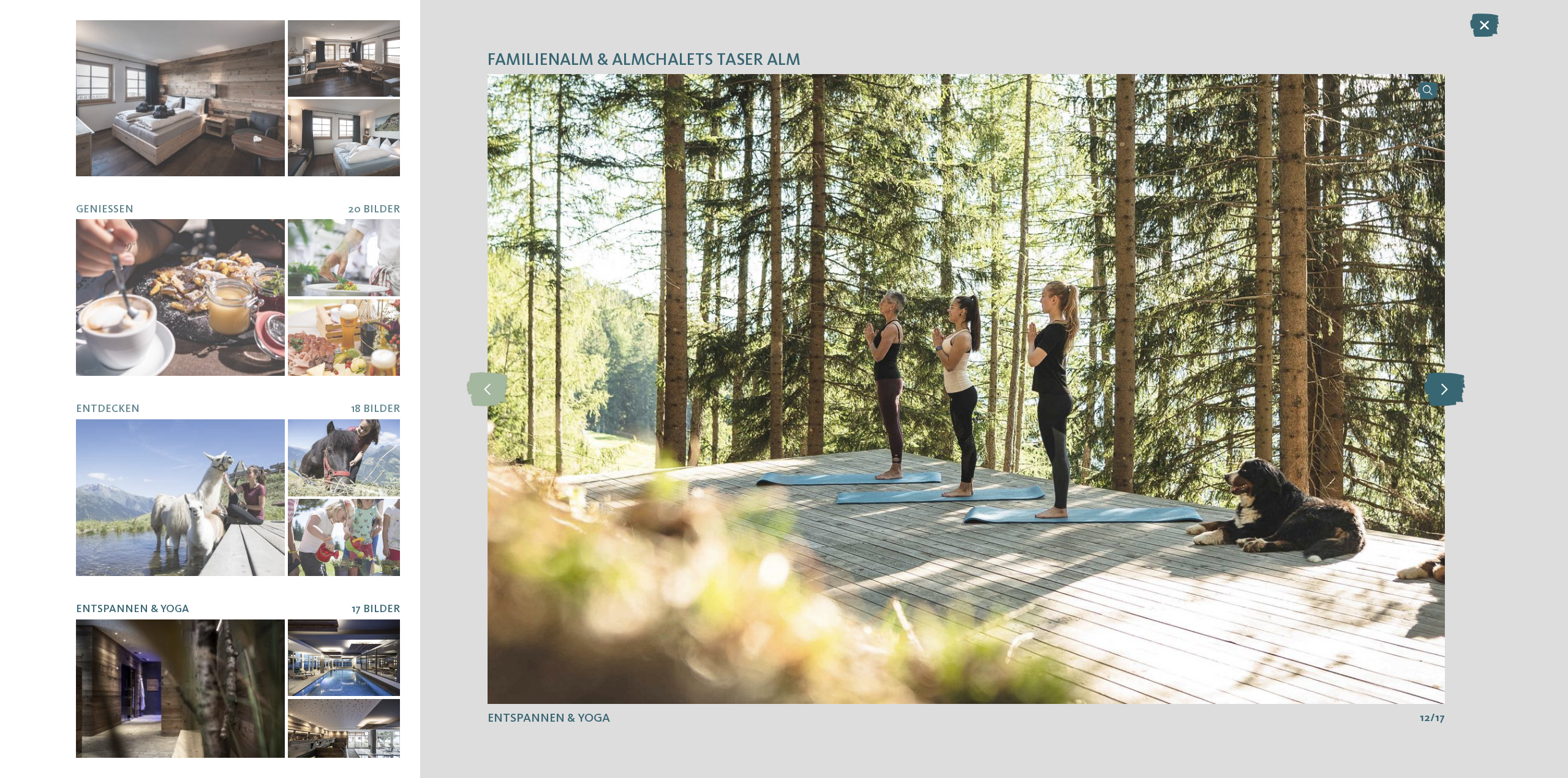
click at [1450, 392] on icon at bounding box center [1444, 389] width 41 height 33
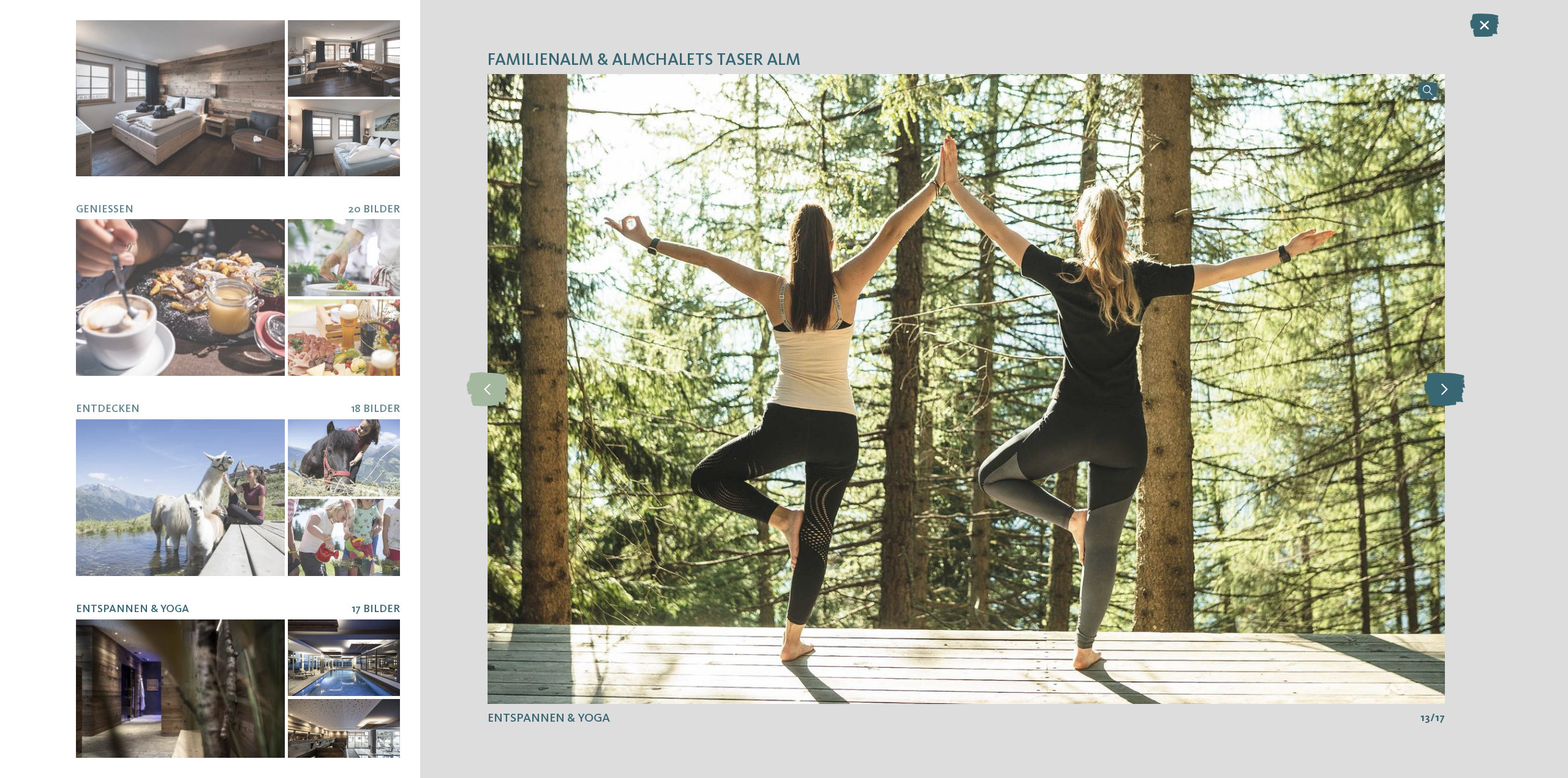
click at [1450, 392] on icon at bounding box center [1444, 389] width 41 height 33
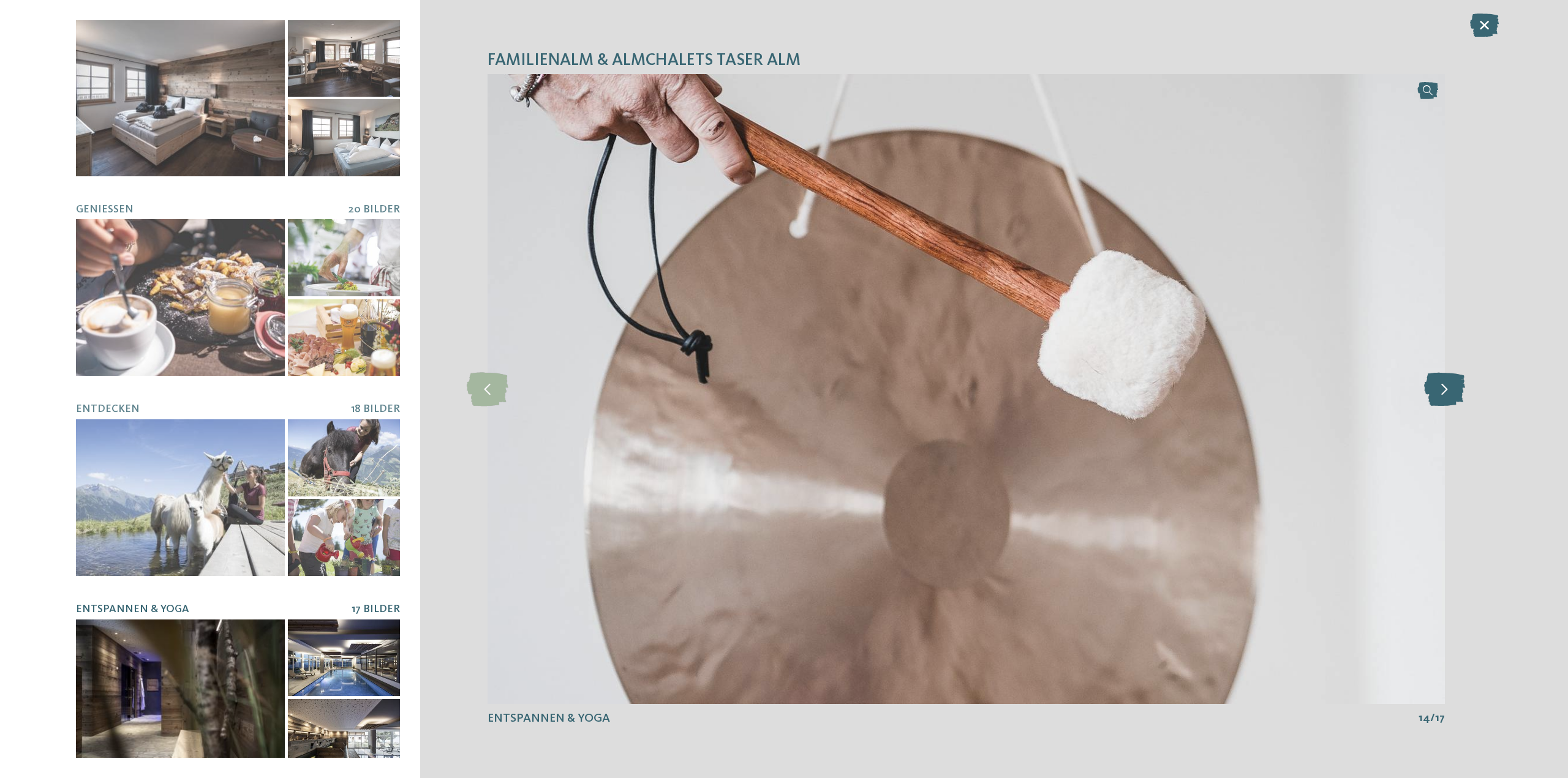
click at [1450, 392] on icon at bounding box center [1444, 389] width 41 height 33
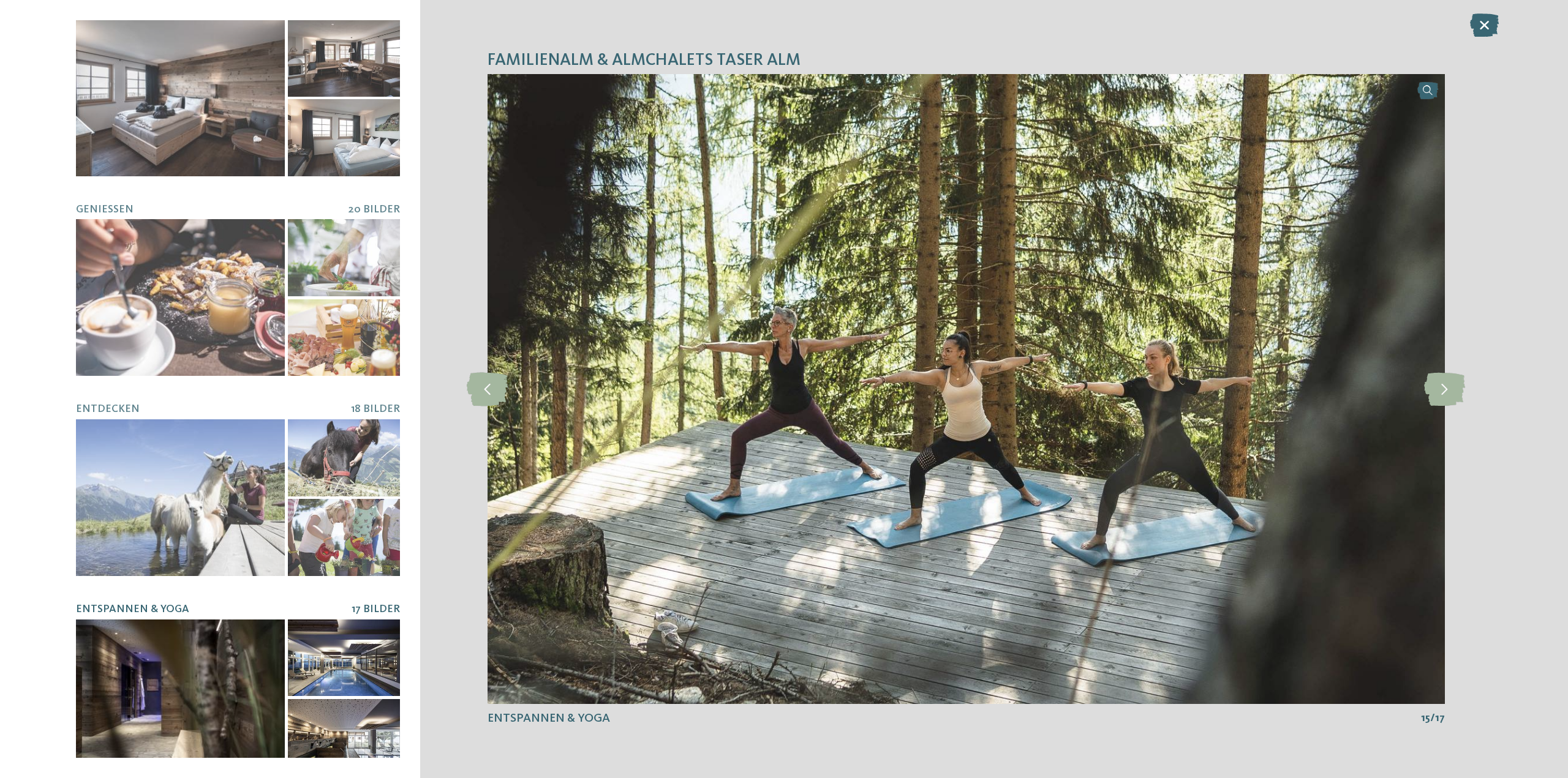
click at [1486, 13] on div "Familienalm & Almchalets Taser Alm slide 1 of 9 1" at bounding box center [966, 389] width 1092 height 778
click at [1480, 21] on icon at bounding box center [1484, 24] width 29 height 23
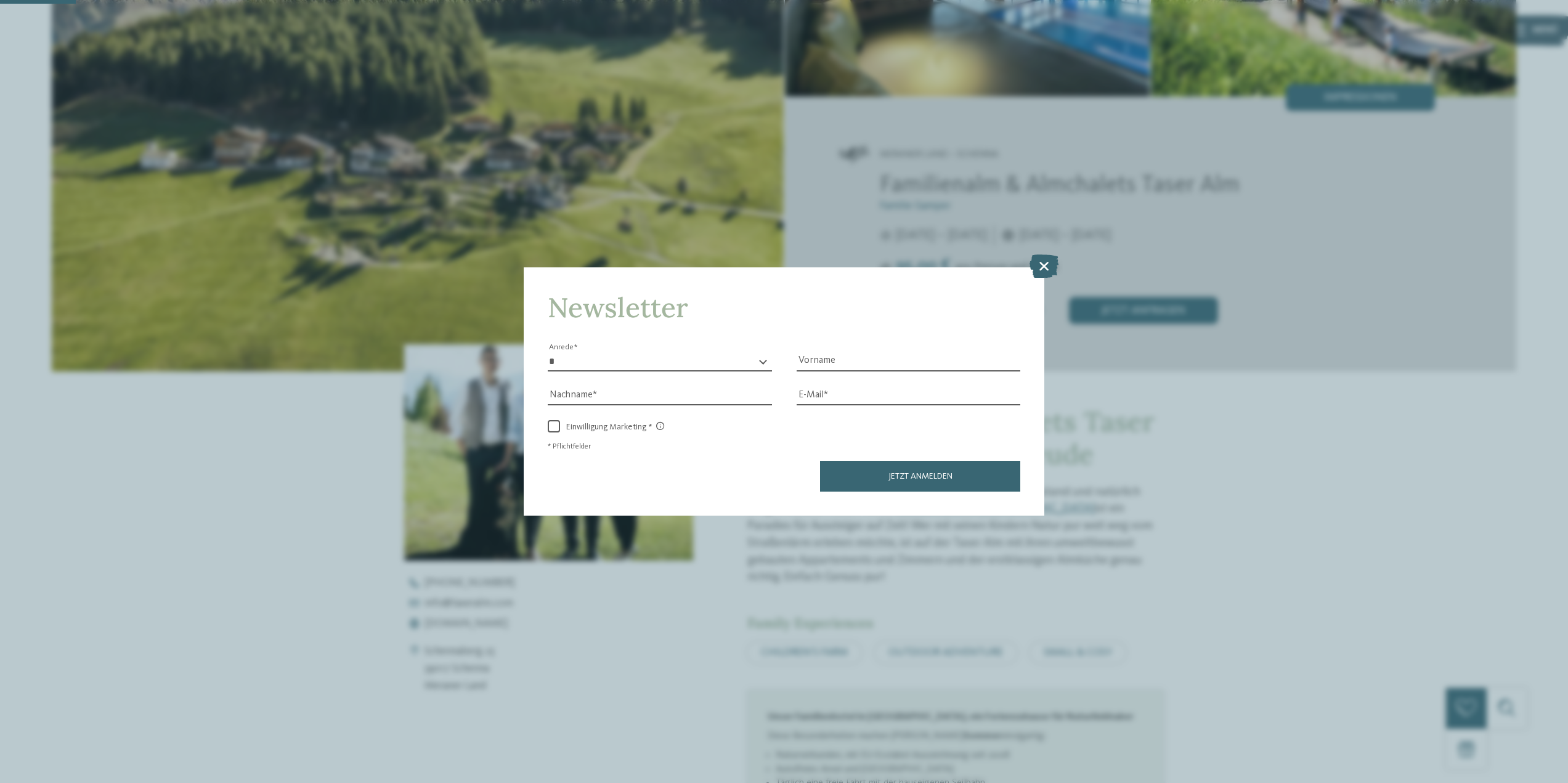
scroll to position [246, 0]
click at [1032, 264] on icon at bounding box center [1043, 266] width 29 height 23
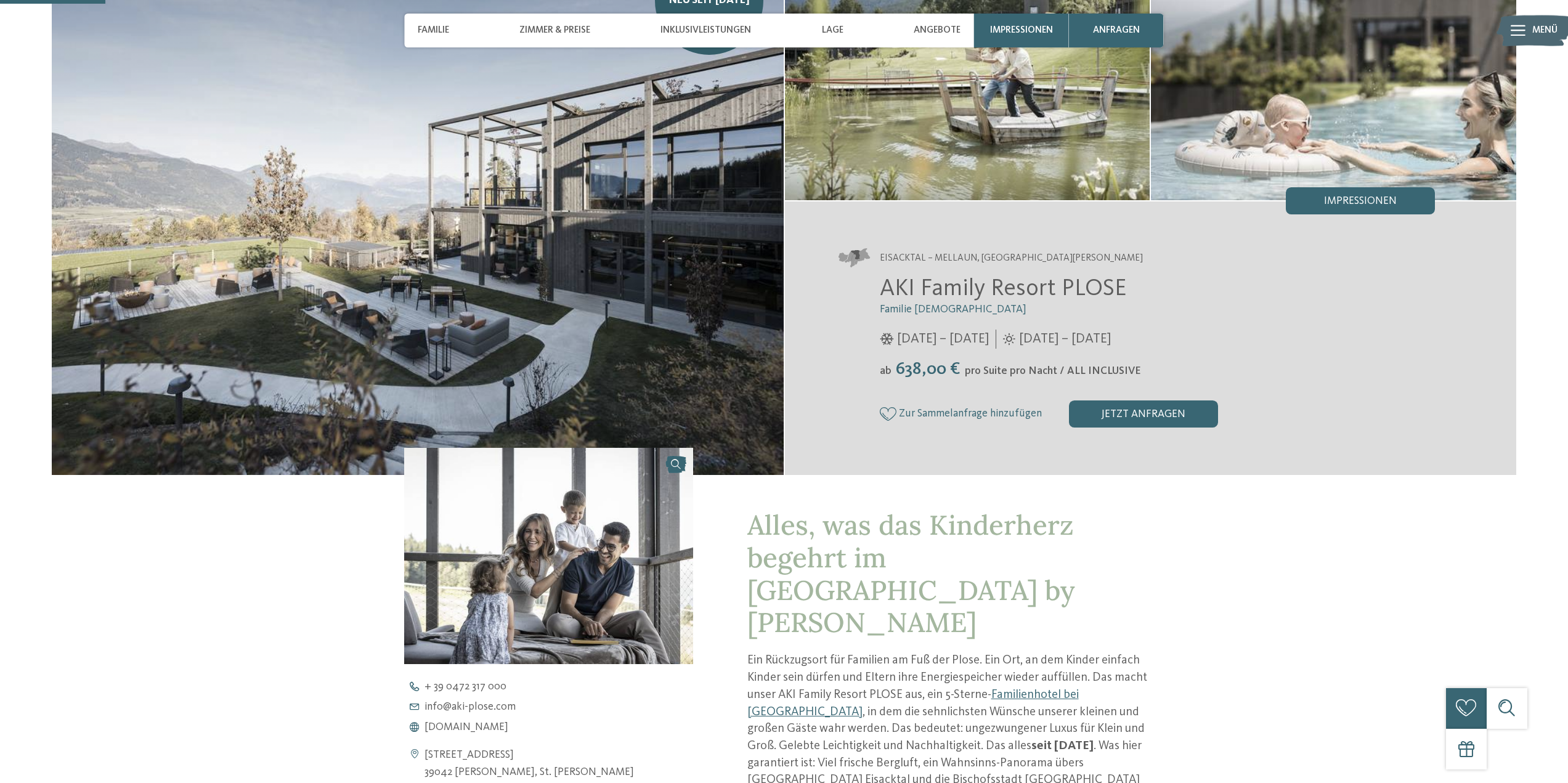
scroll to position [308, 0]
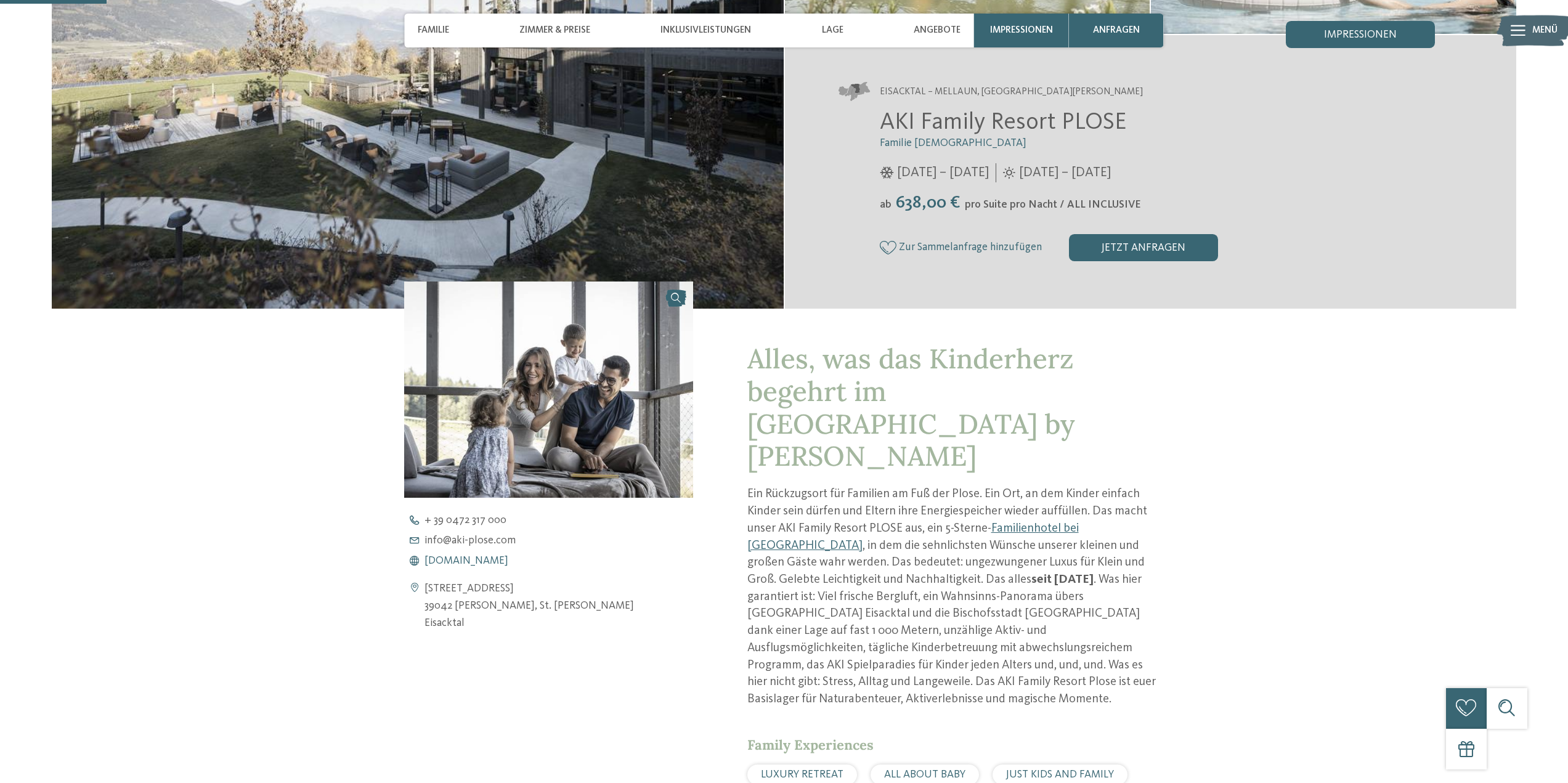
click at [484, 560] on span "[DOMAIN_NAME]" at bounding box center [466, 561] width 83 height 11
